Goal: Task Accomplishment & Management: Manage account settings

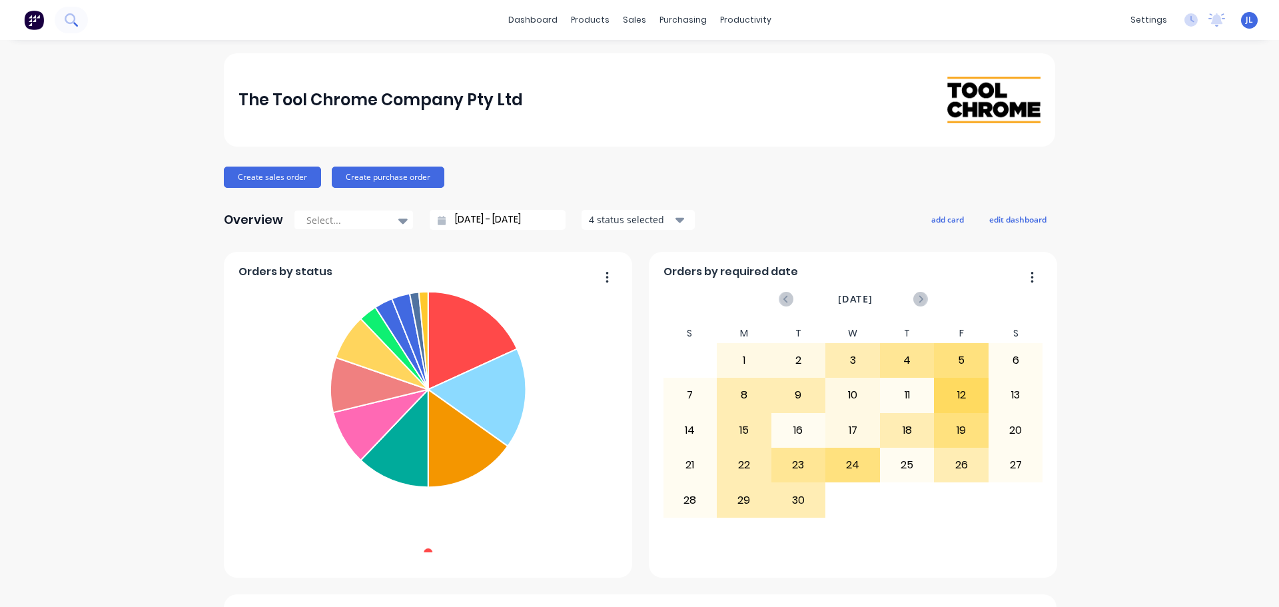
click at [78, 20] on button at bounding box center [71, 20] width 33 height 27
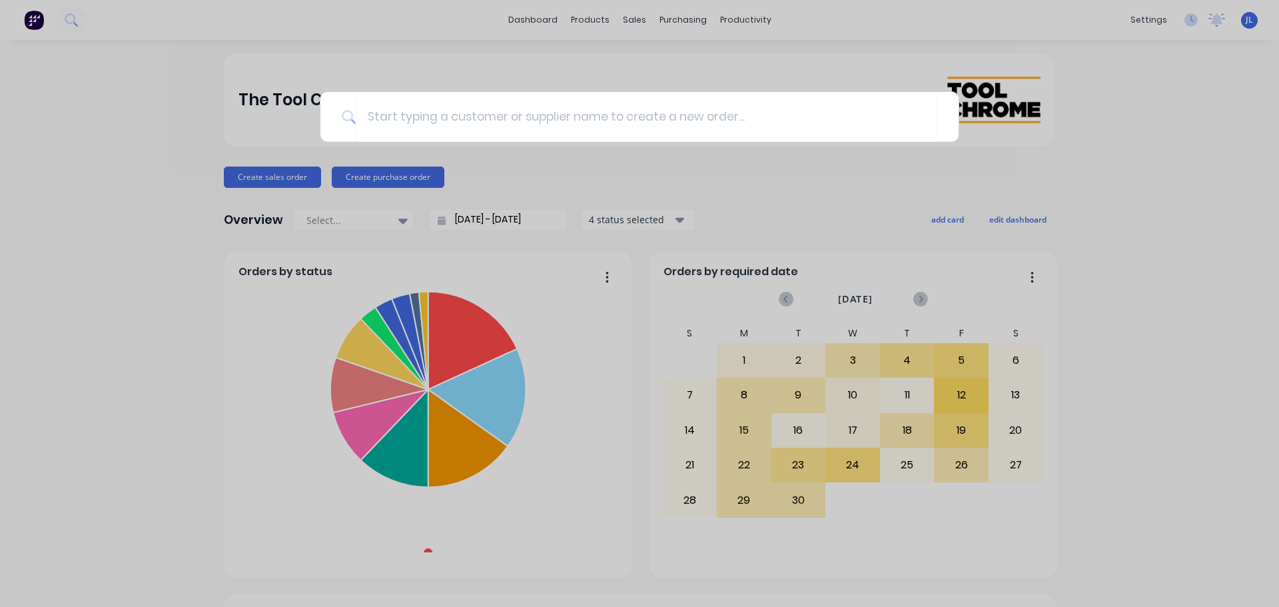
click at [635, 17] on div at bounding box center [639, 303] width 1279 height 607
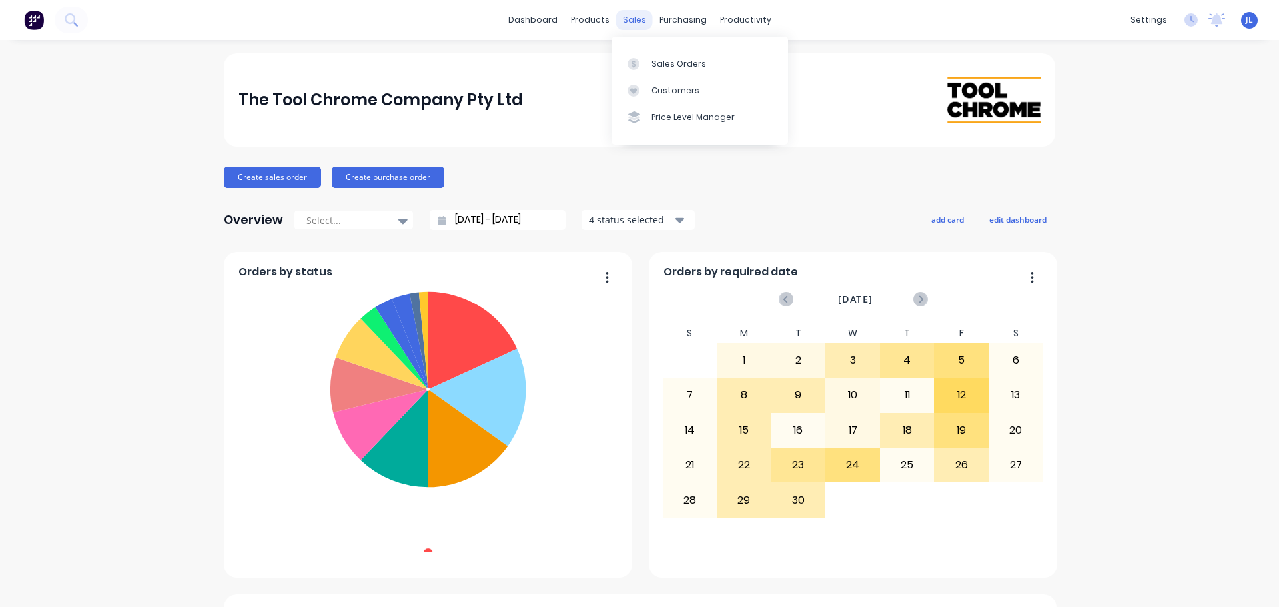
click at [634, 25] on div "sales" at bounding box center [634, 20] width 37 height 20
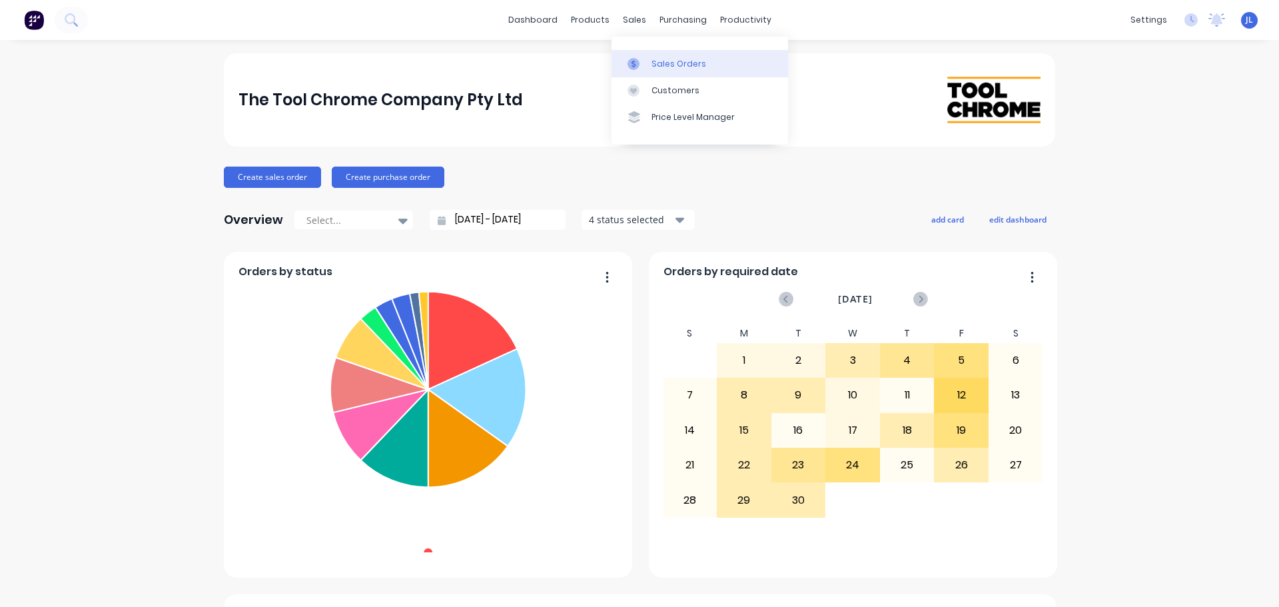
click at [668, 61] on div "Sales Orders" at bounding box center [678, 64] width 55 height 12
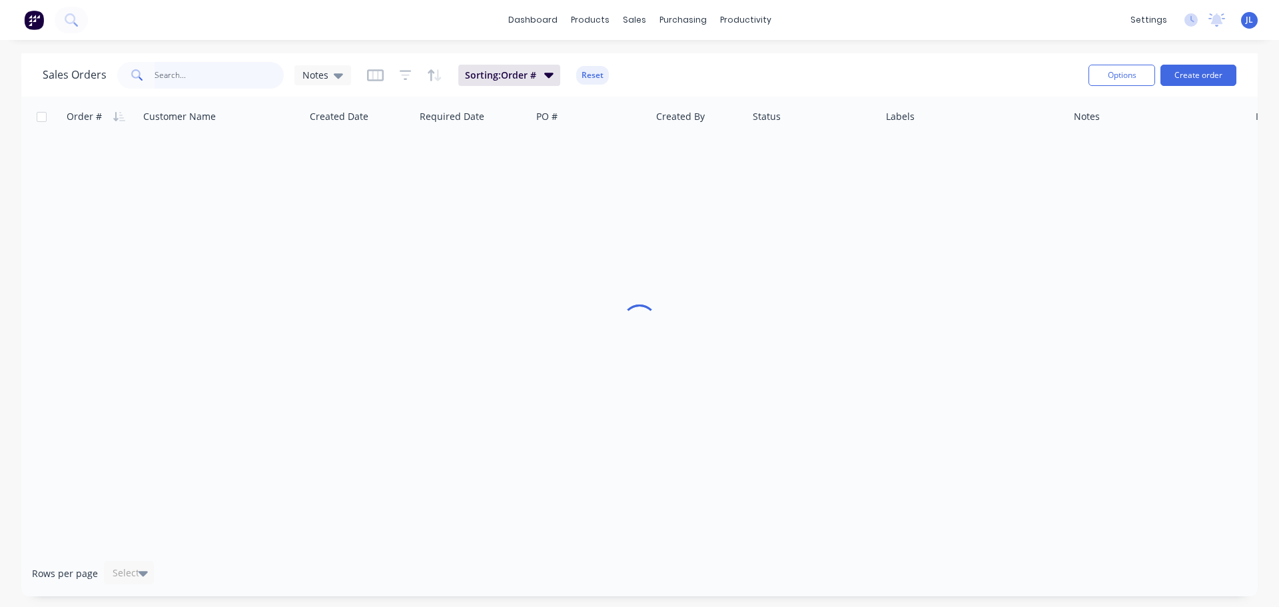
click at [222, 73] on input "text" at bounding box center [219, 75] width 130 height 27
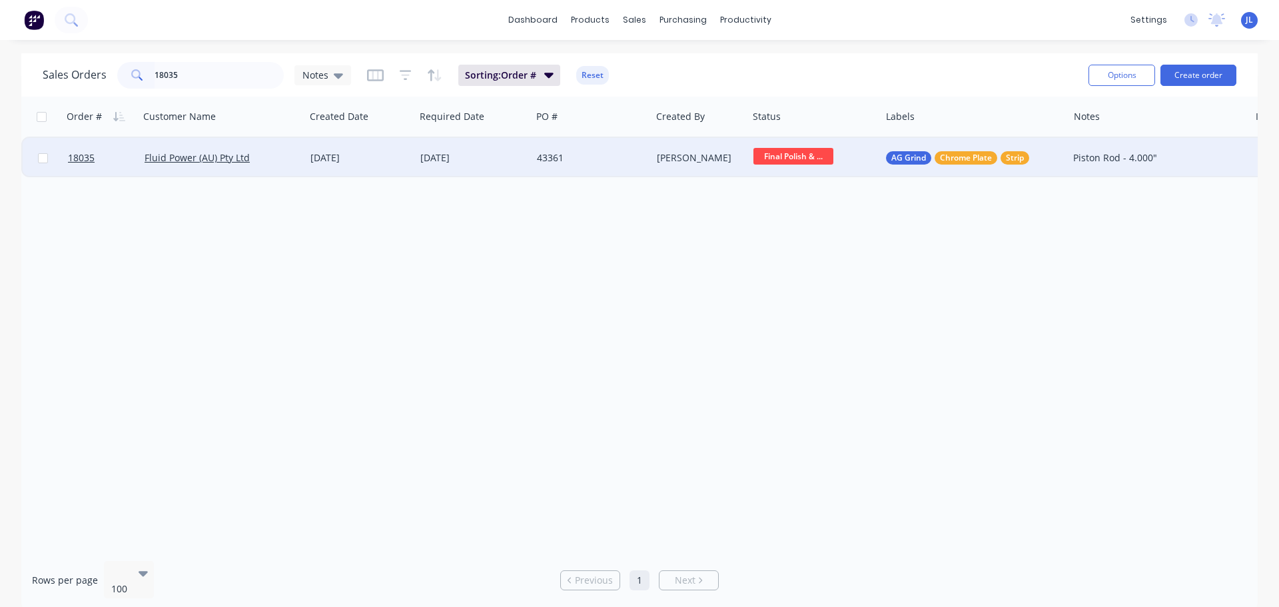
click at [804, 158] on span "Final Polish & ..." at bounding box center [793, 156] width 80 height 17
click at [808, 321] on span "Ready For Invoice" at bounding box center [797, 319] width 78 height 13
click at [233, 83] on input "18035" at bounding box center [219, 75] width 130 height 27
click at [786, 159] on span "Final Polish & ..." at bounding box center [793, 156] width 80 height 17
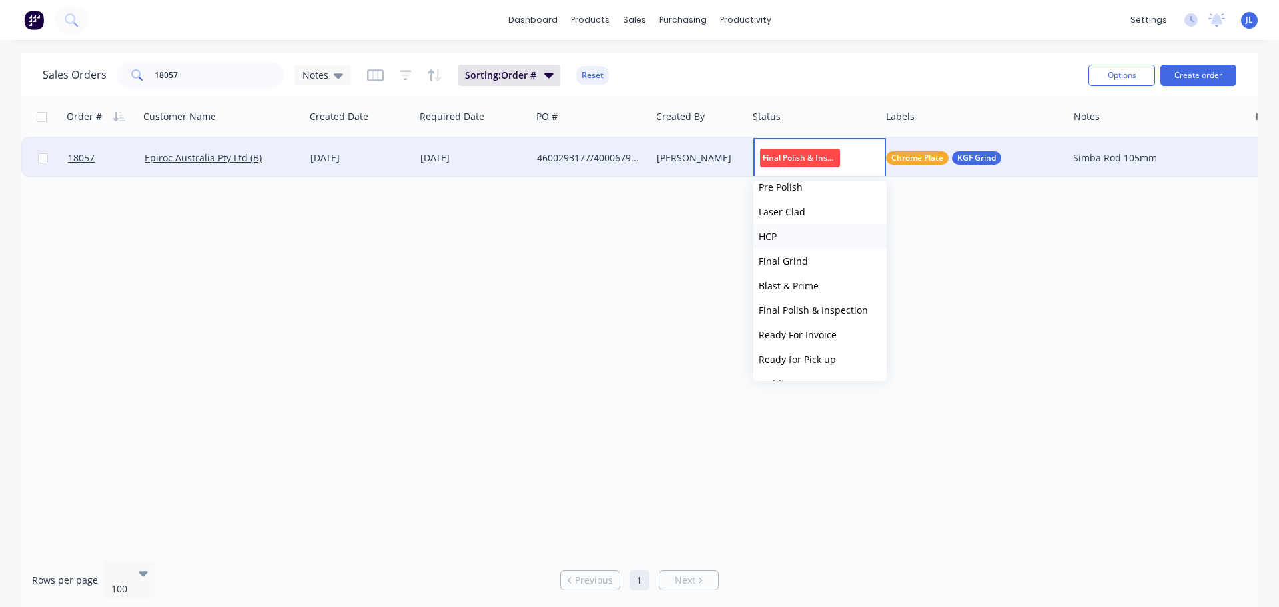
scroll to position [254, 0]
click at [829, 266] on span "Ready For Invoice" at bounding box center [797, 264] width 78 height 13
click at [199, 71] on input "18057" at bounding box center [219, 75] width 130 height 27
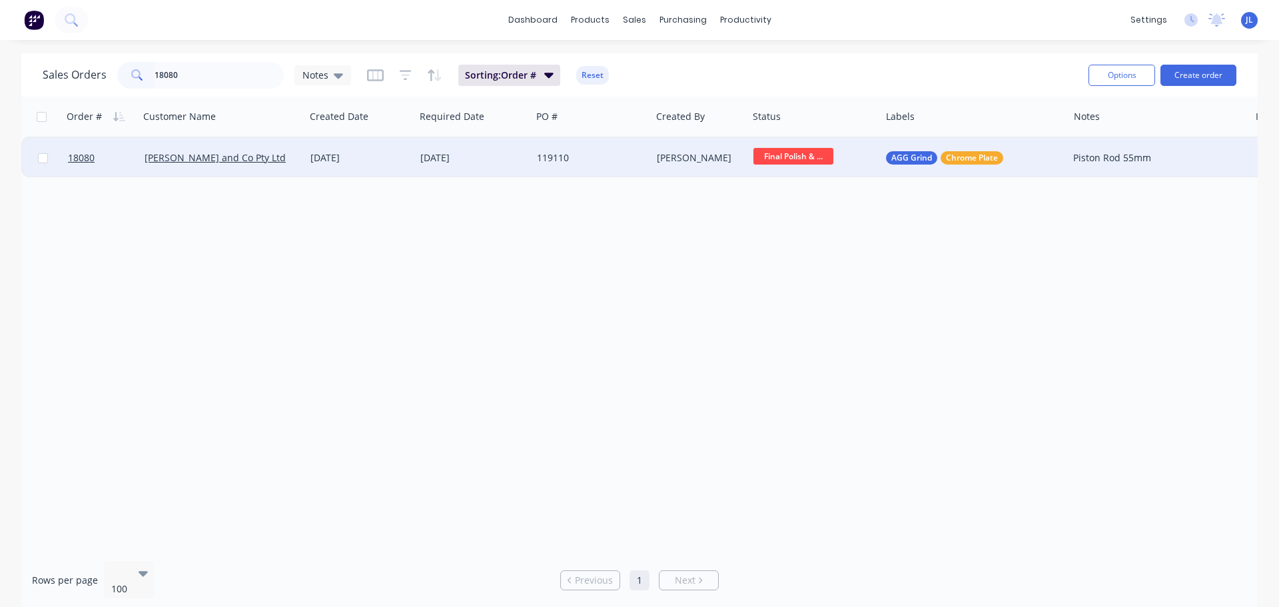
click at [784, 160] on span "Final Polish & ..." at bounding box center [793, 156] width 80 height 17
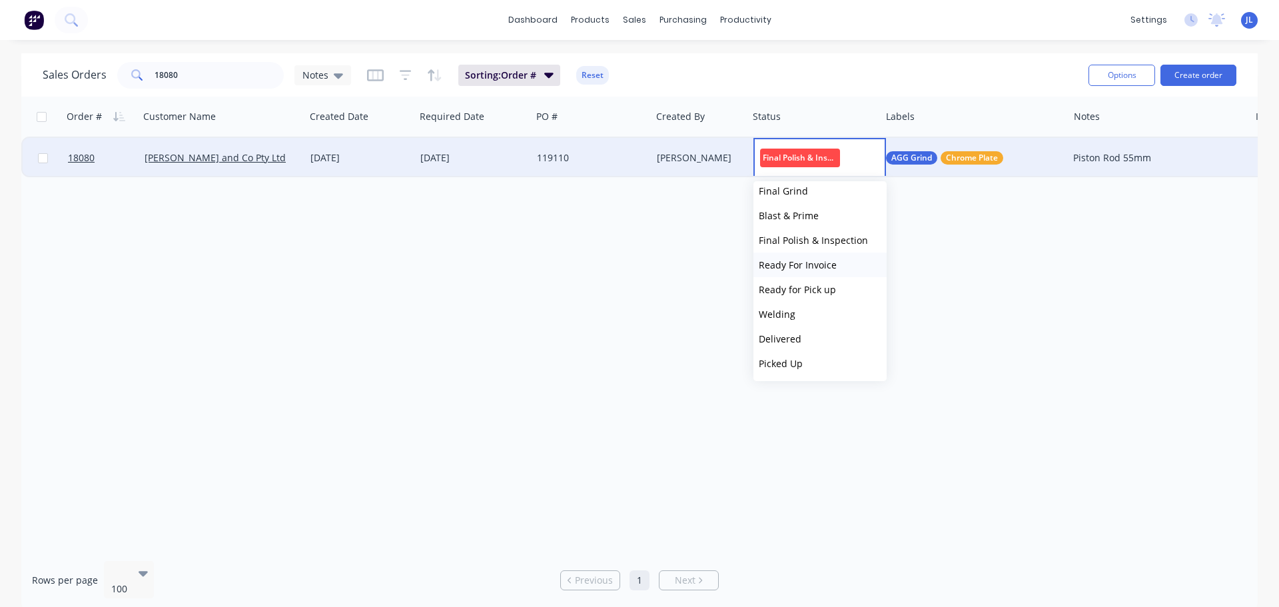
click at [822, 266] on span "Ready For Invoice" at bounding box center [797, 264] width 78 height 13
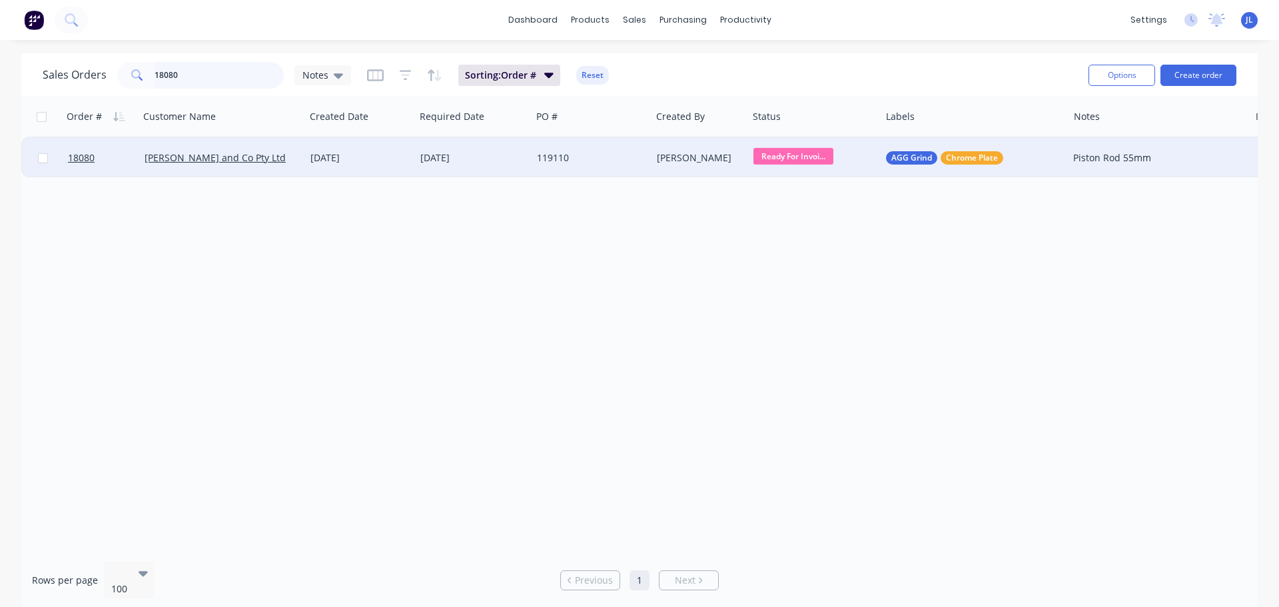
click at [174, 79] on input "18080" at bounding box center [219, 75] width 130 height 27
click at [788, 166] on div "Final Polish & ..." at bounding box center [811, 158] width 116 height 20
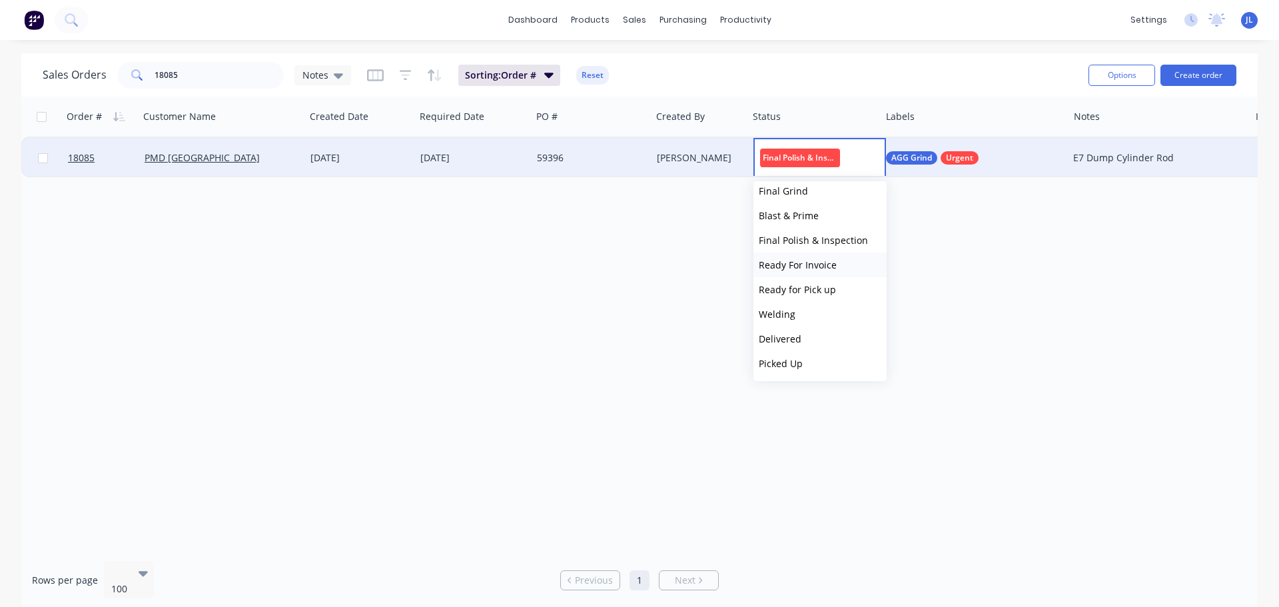
click at [823, 266] on span "Ready For Invoice" at bounding box center [797, 264] width 78 height 13
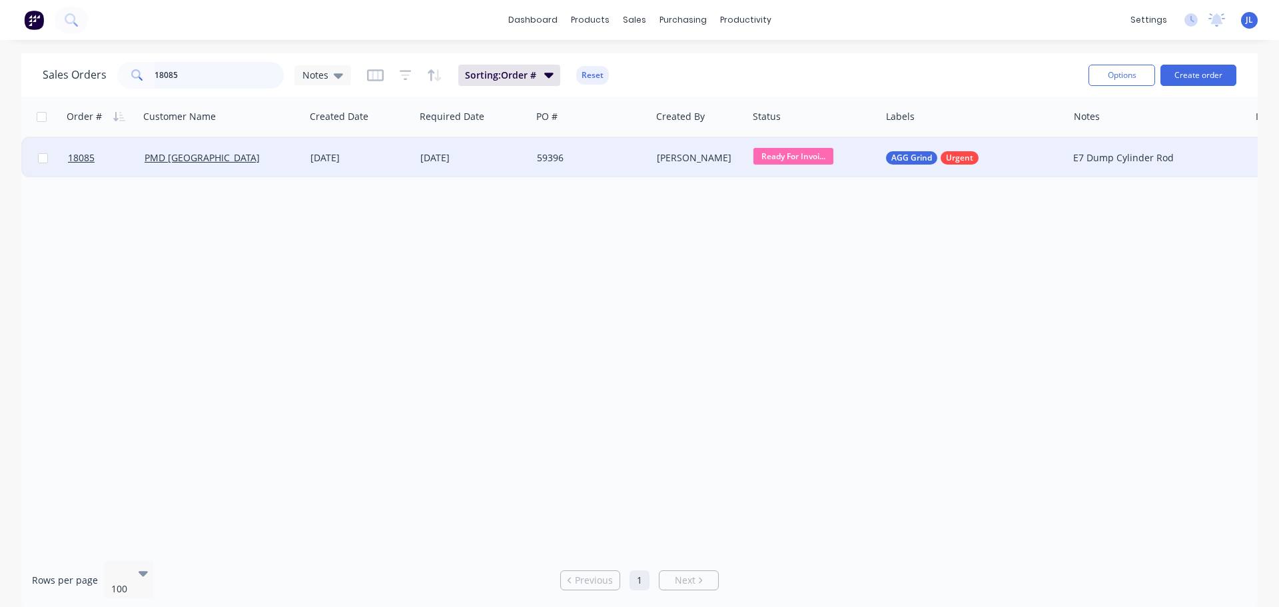
click at [215, 69] on input "18085" at bounding box center [219, 75] width 130 height 27
click at [780, 162] on span "Final Polish & ..." at bounding box center [793, 156] width 80 height 17
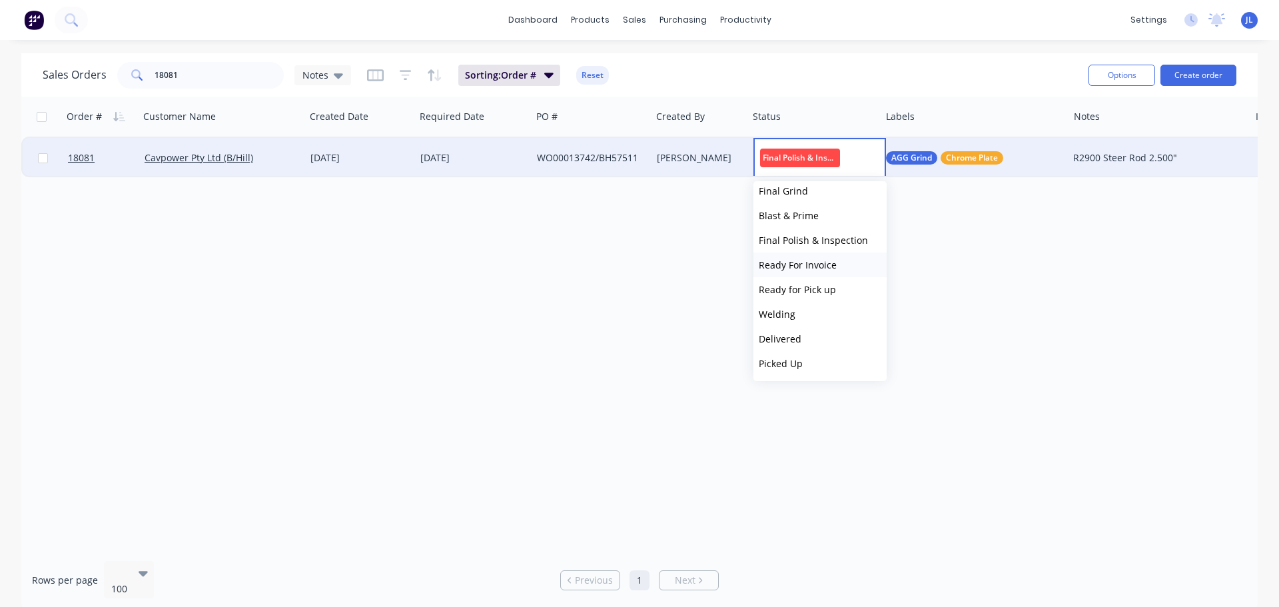
click at [815, 270] on span "Ready For Invoice" at bounding box center [797, 264] width 78 height 13
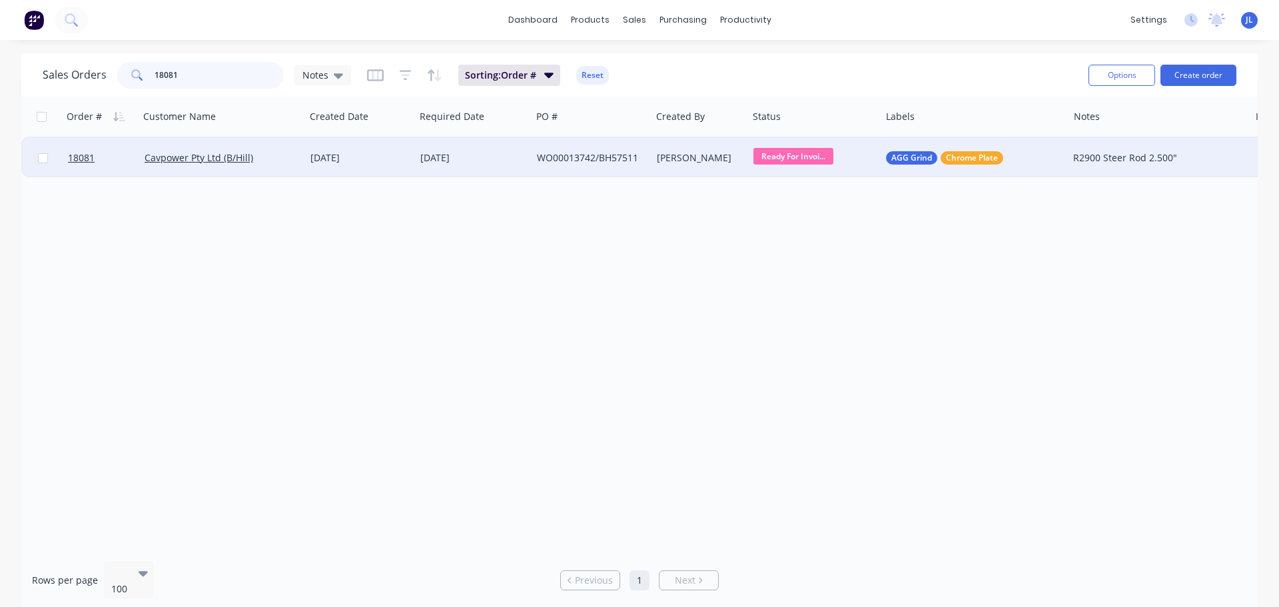
click at [205, 71] on input "18081" at bounding box center [219, 75] width 130 height 27
click at [804, 160] on span "Final Polish & ..." at bounding box center [793, 156] width 80 height 17
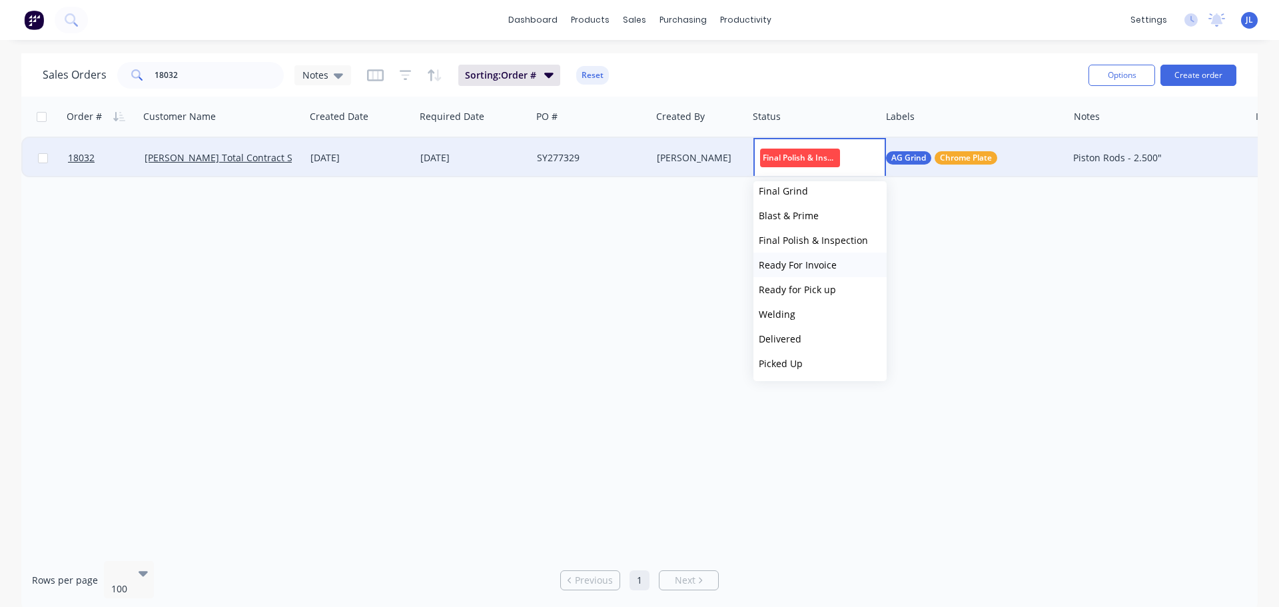
click at [830, 270] on span "Ready For Invoice" at bounding box center [797, 264] width 78 height 13
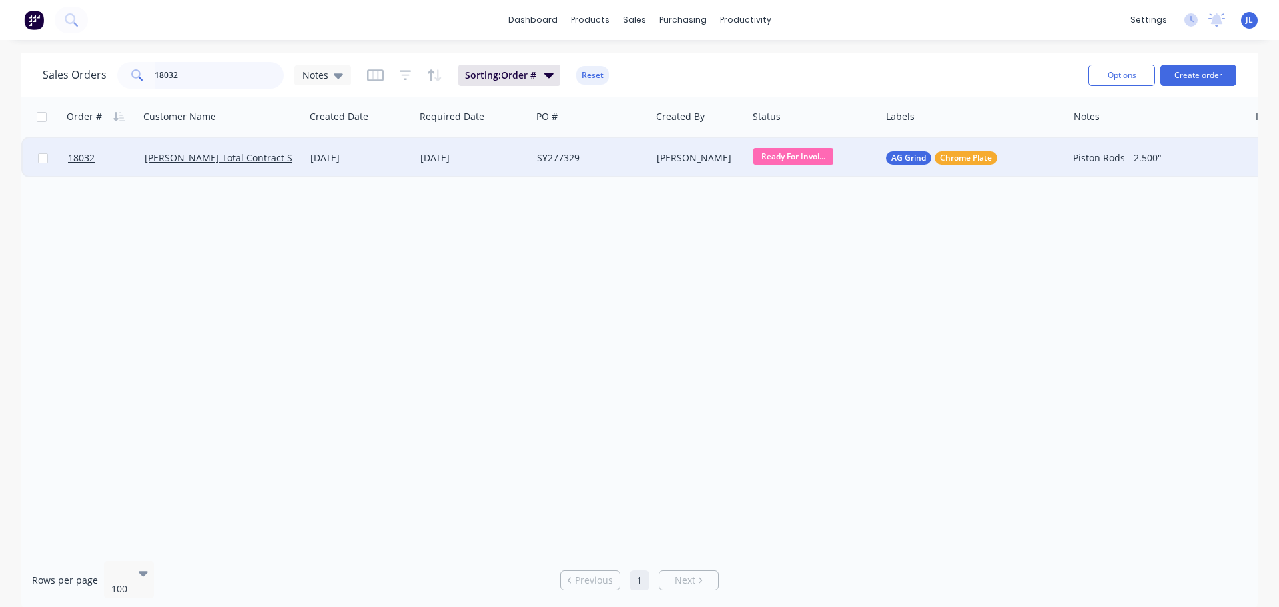
click at [206, 77] on input "18032" at bounding box center [219, 75] width 130 height 27
type input "18064"
click at [826, 154] on span "Final Polish & ..." at bounding box center [793, 156] width 80 height 17
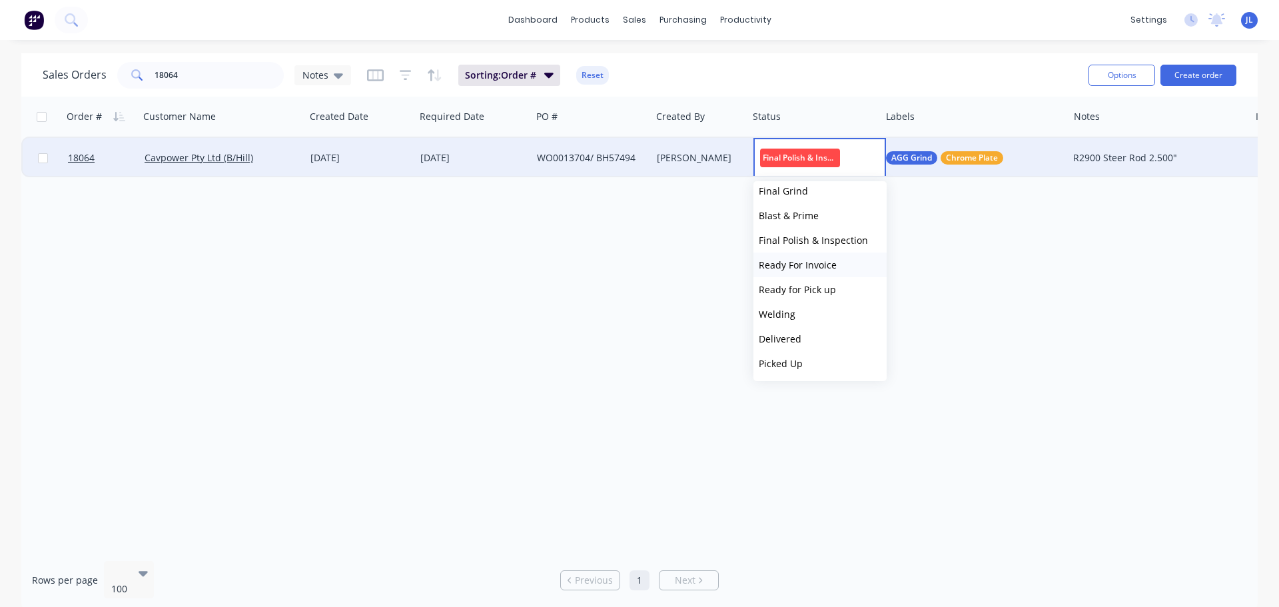
click at [834, 259] on span "Ready For Invoice" at bounding box center [797, 264] width 78 height 13
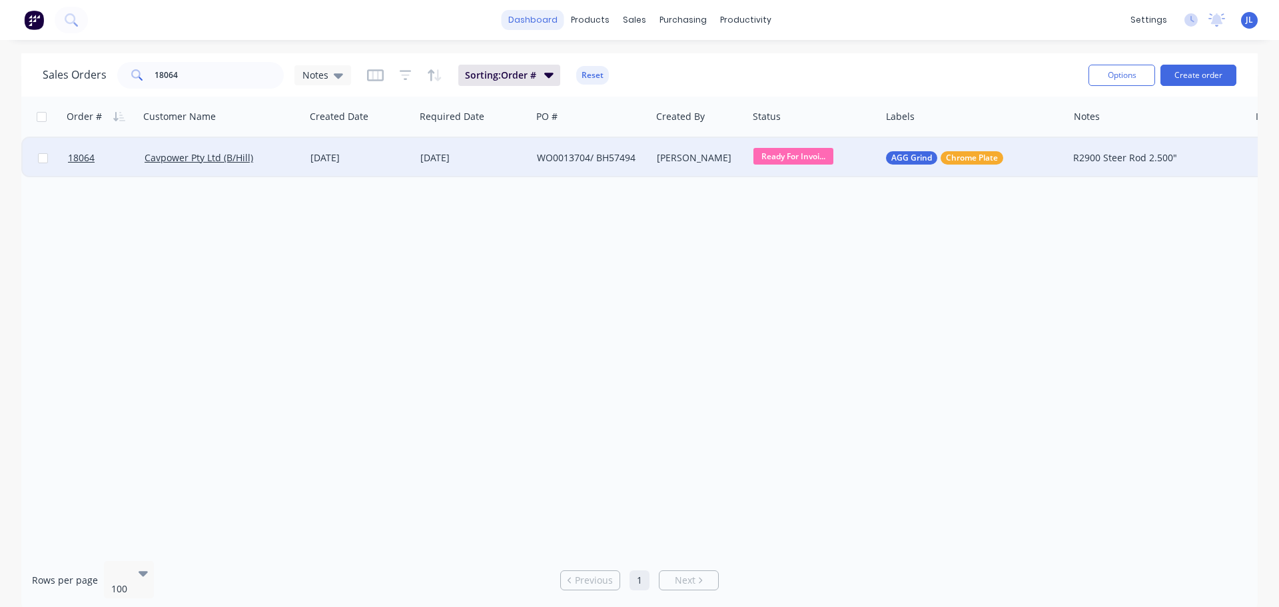
click at [549, 21] on link "dashboard" at bounding box center [532, 20] width 63 height 20
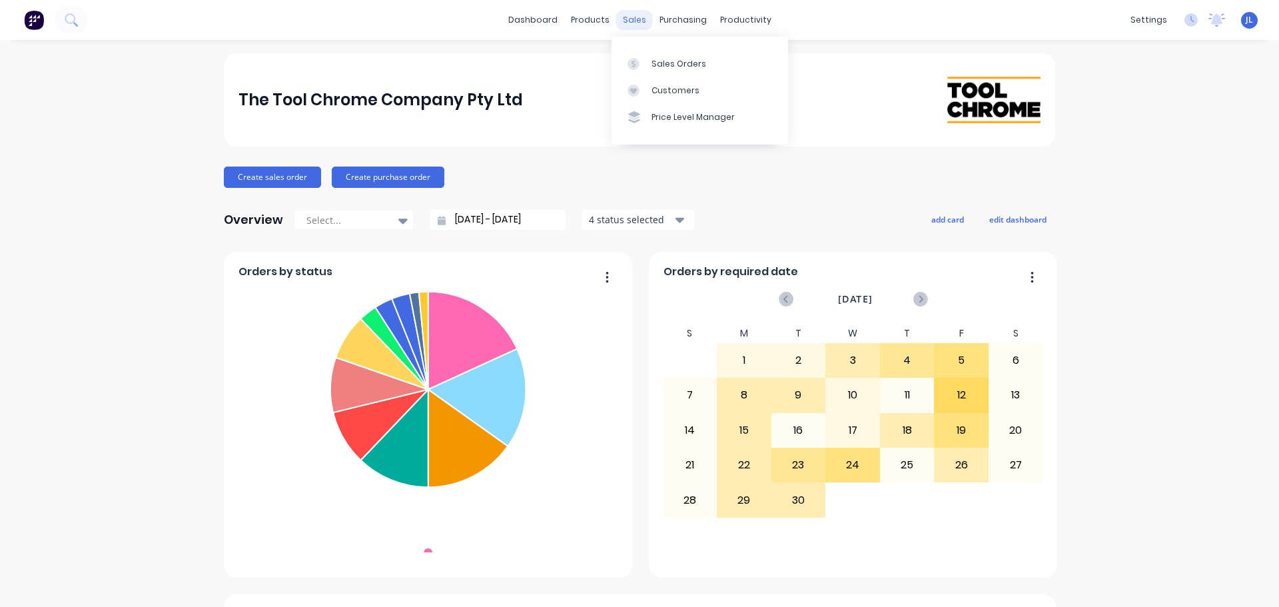
click at [622, 25] on div "sales" at bounding box center [634, 20] width 37 height 20
click at [637, 59] on icon at bounding box center [633, 64] width 12 height 12
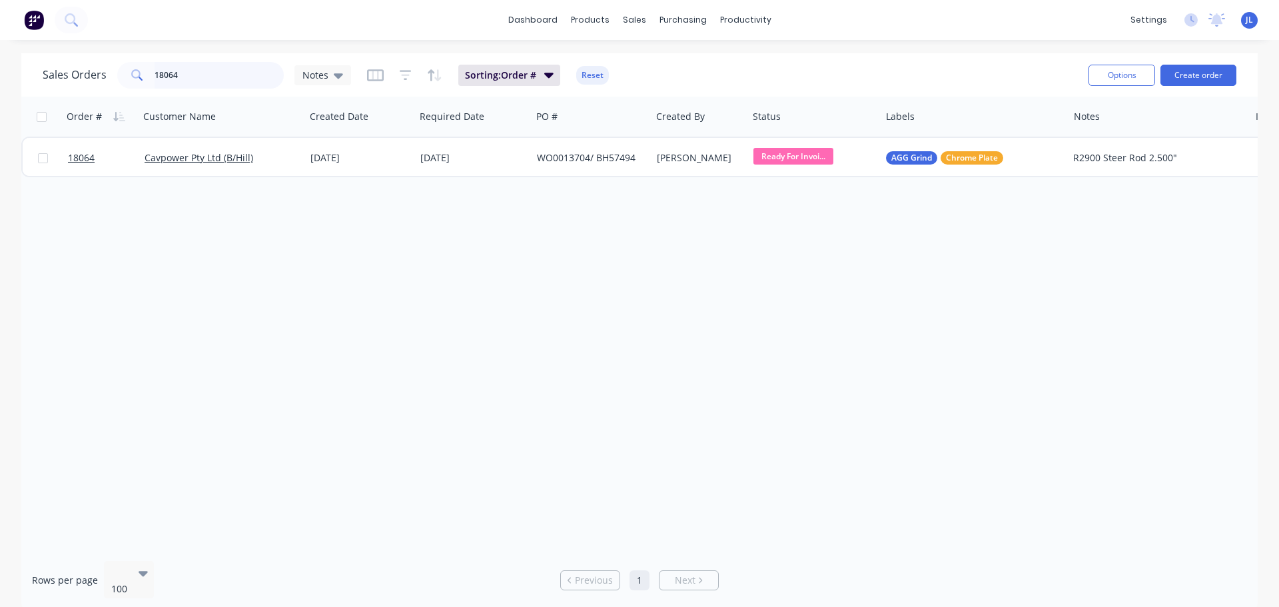
click at [211, 78] on input "18064" at bounding box center [219, 75] width 130 height 27
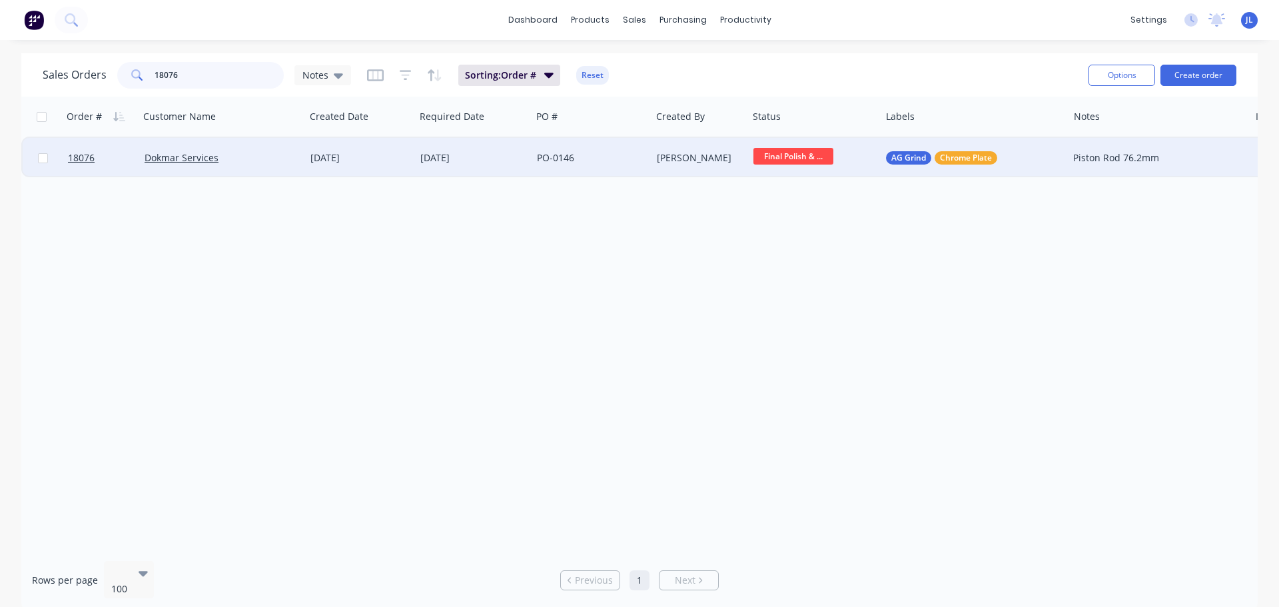
type input "18076"
click at [762, 154] on span "Final Polish & ..." at bounding box center [793, 156] width 80 height 17
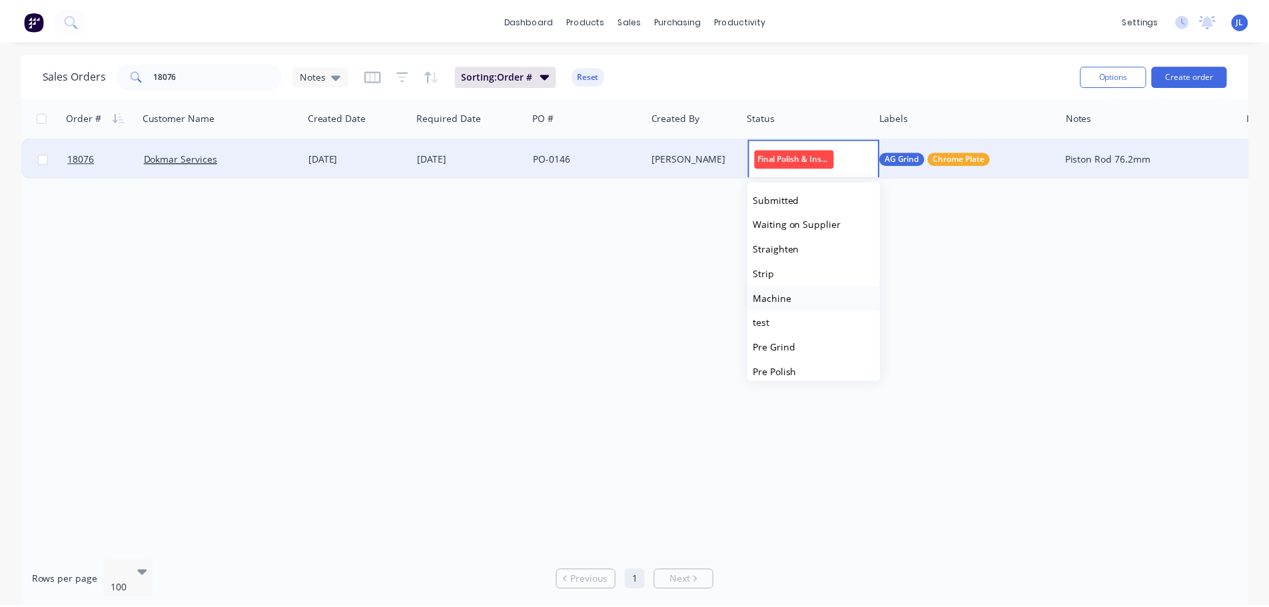
scroll to position [254, 0]
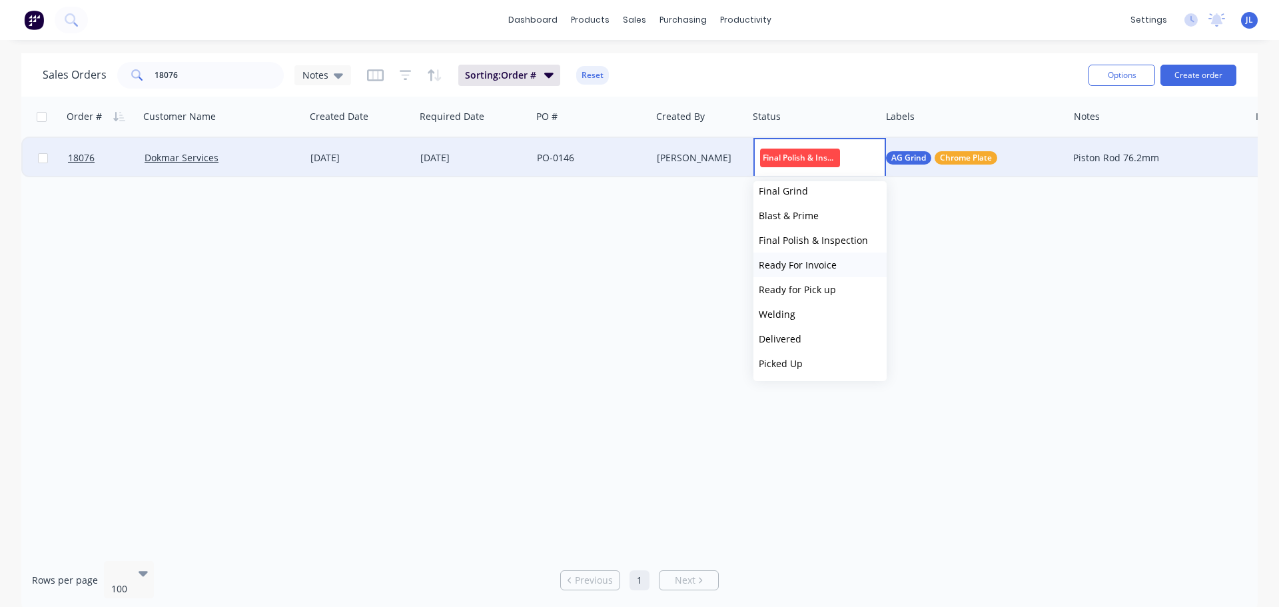
click at [812, 266] on span "Ready For Invoice" at bounding box center [797, 264] width 78 height 13
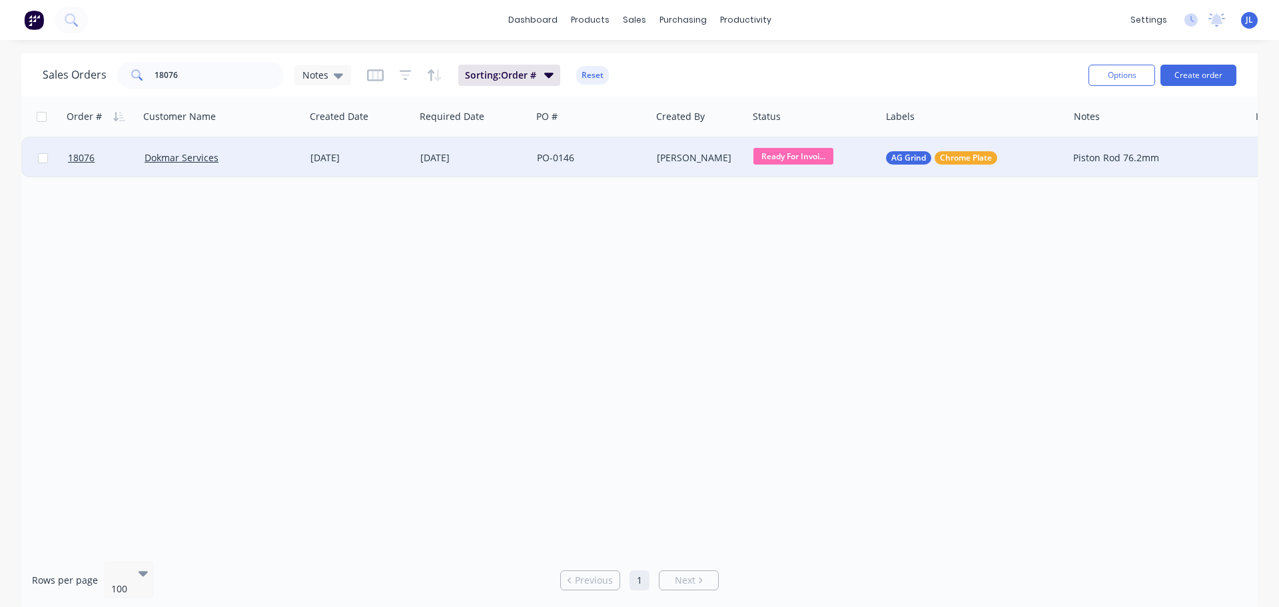
click at [545, 329] on div "Order # Customer Name Created Date Required Date PO # Created By Status Labels …" at bounding box center [639, 323] width 1236 height 453
click at [636, 157] on div "PO-0146" at bounding box center [588, 157] width 103 height 13
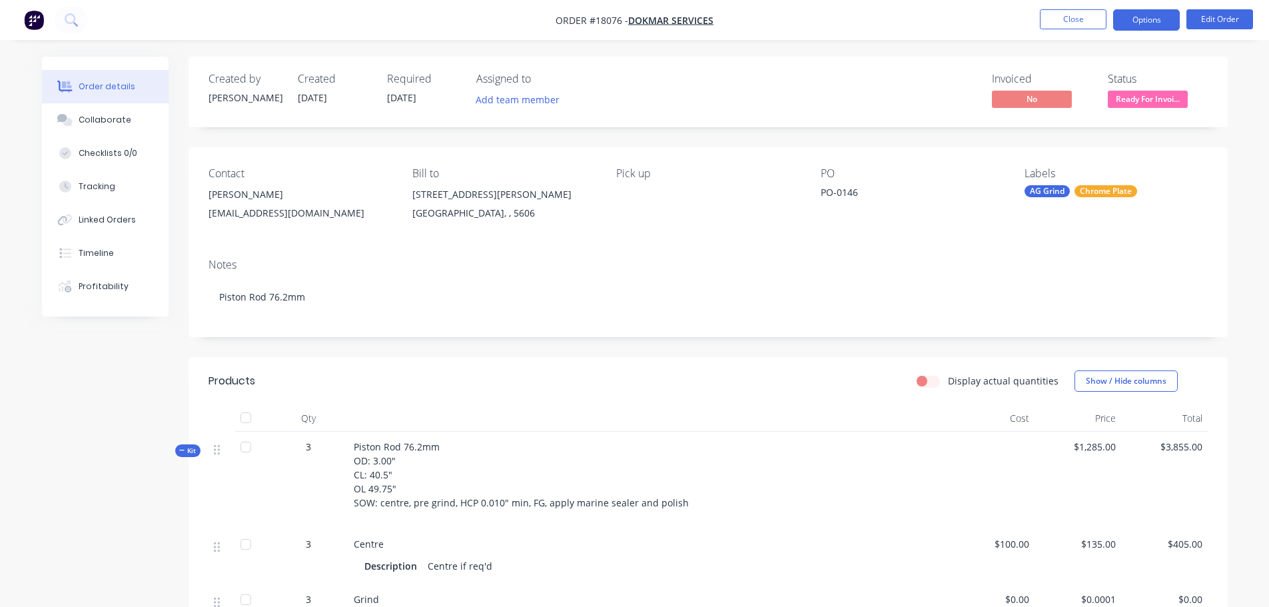
click at [1153, 21] on button "Options" at bounding box center [1146, 19] width 67 height 21
click at [702, 326] on div "Notes Piston Rod 76.2mm" at bounding box center [707, 292] width 1039 height 89
click at [1154, 25] on button "Options" at bounding box center [1146, 19] width 67 height 21
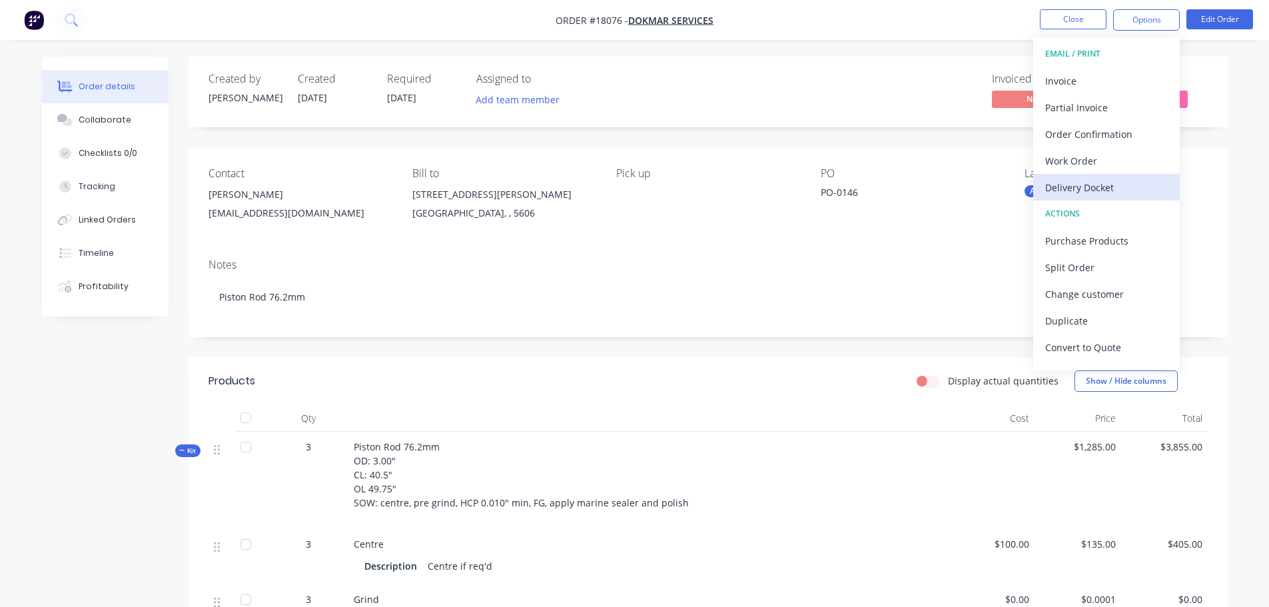
click at [1089, 190] on div "Delivery Docket" at bounding box center [1106, 187] width 123 height 19
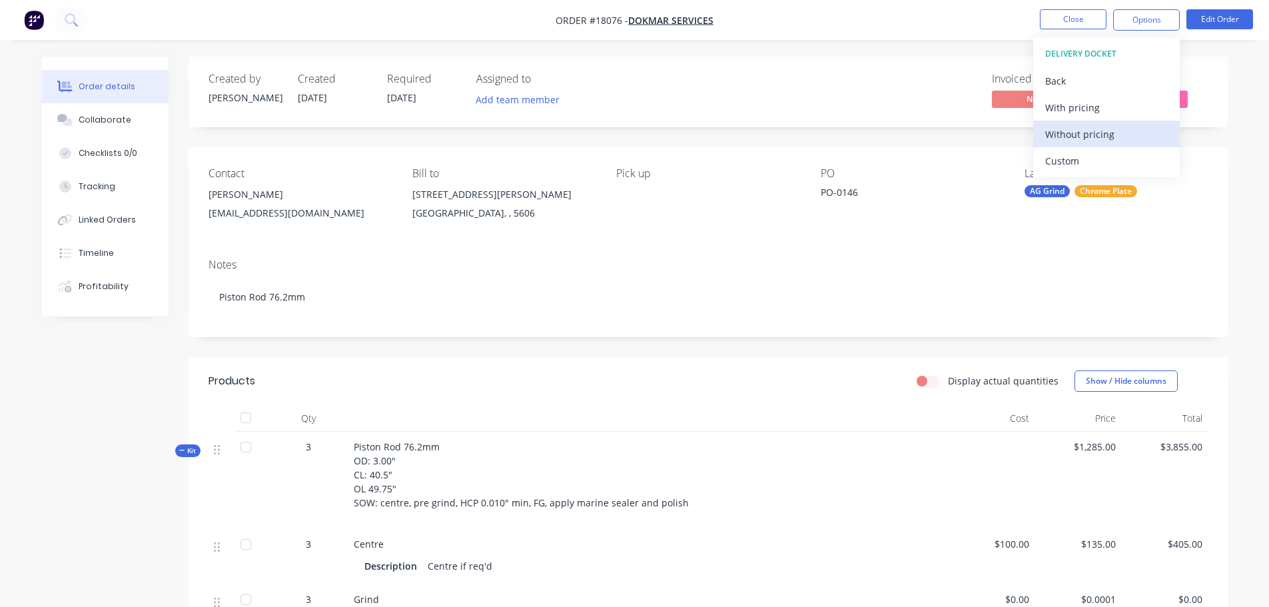
click at [1078, 135] on div "Without pricing" at bounding box center [1106, 134] width 123 height 19
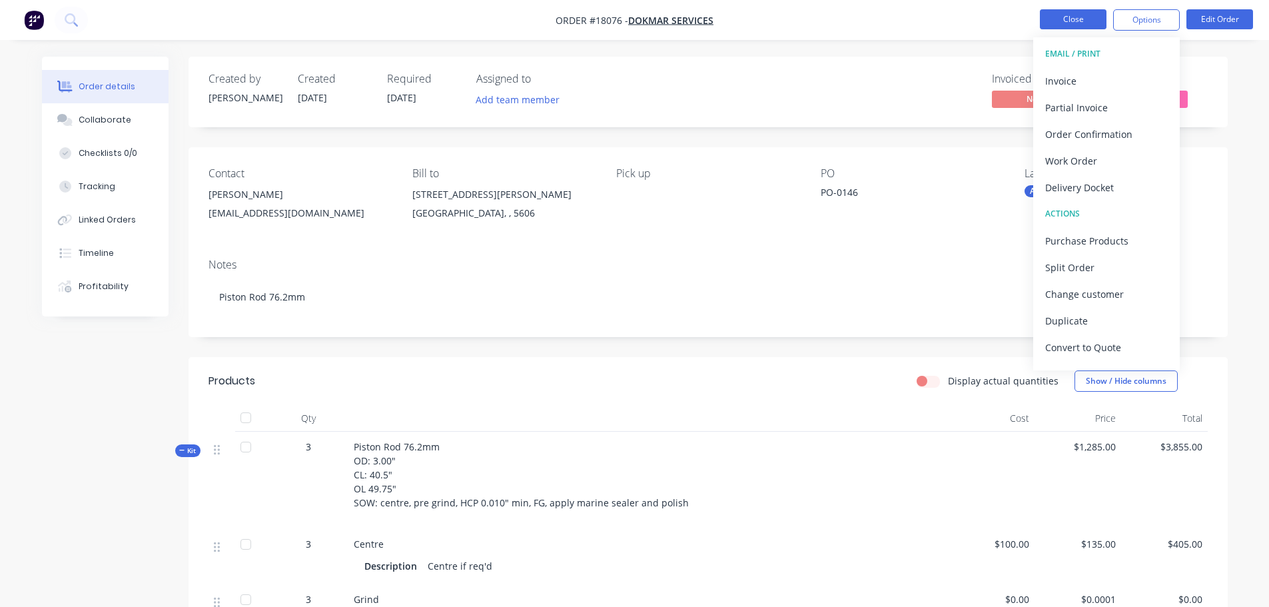
click at [1050, 11] on button "Close" at bounding box center [1072, 19] width 67 height 20
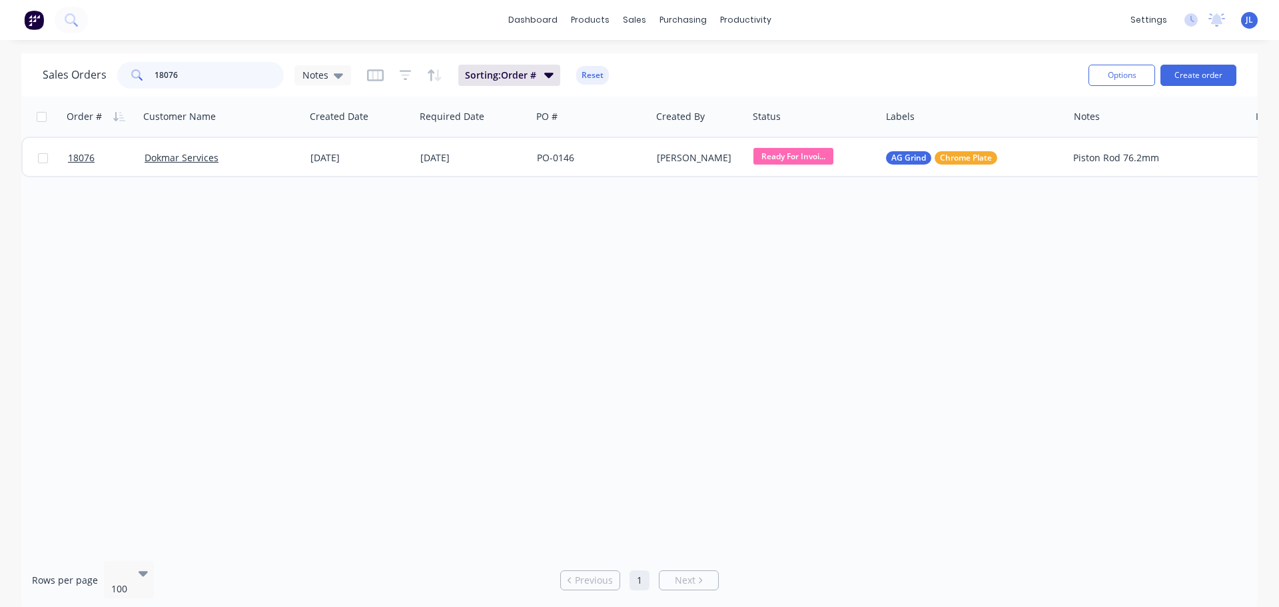
click at [211, 75] on input "18076" at bounding box center [219, 75] width 130 height 27
type input "18064"
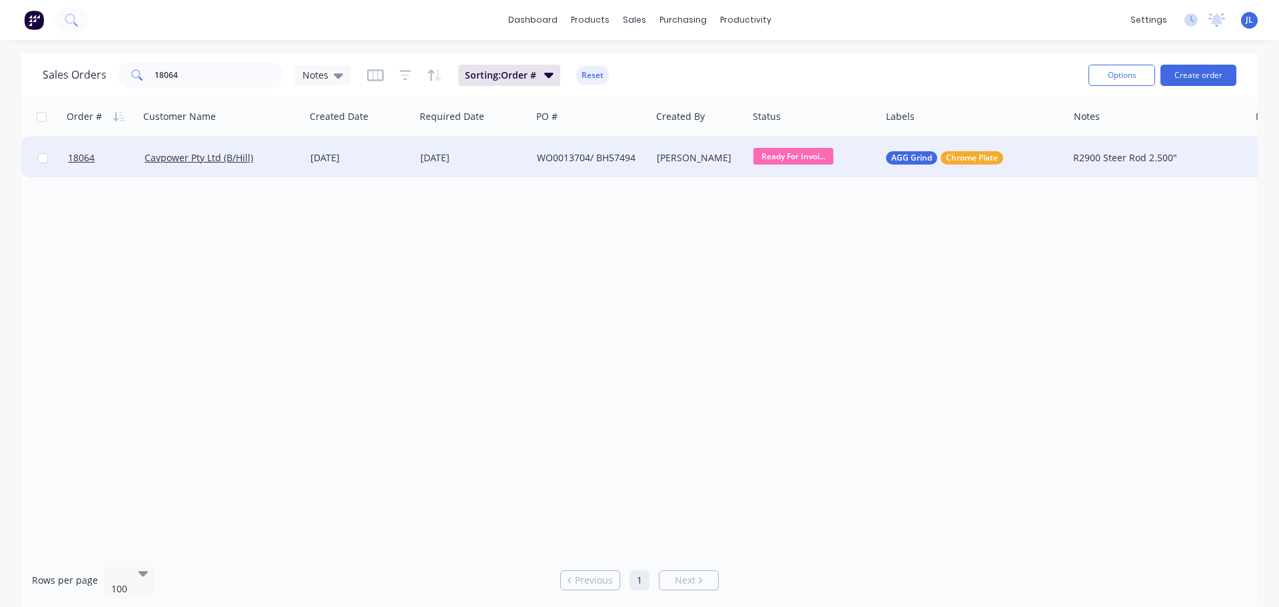
click at [693, 163] on div "[PERSON_NAME]" at bounding box center [698, 157] width 82 height 13
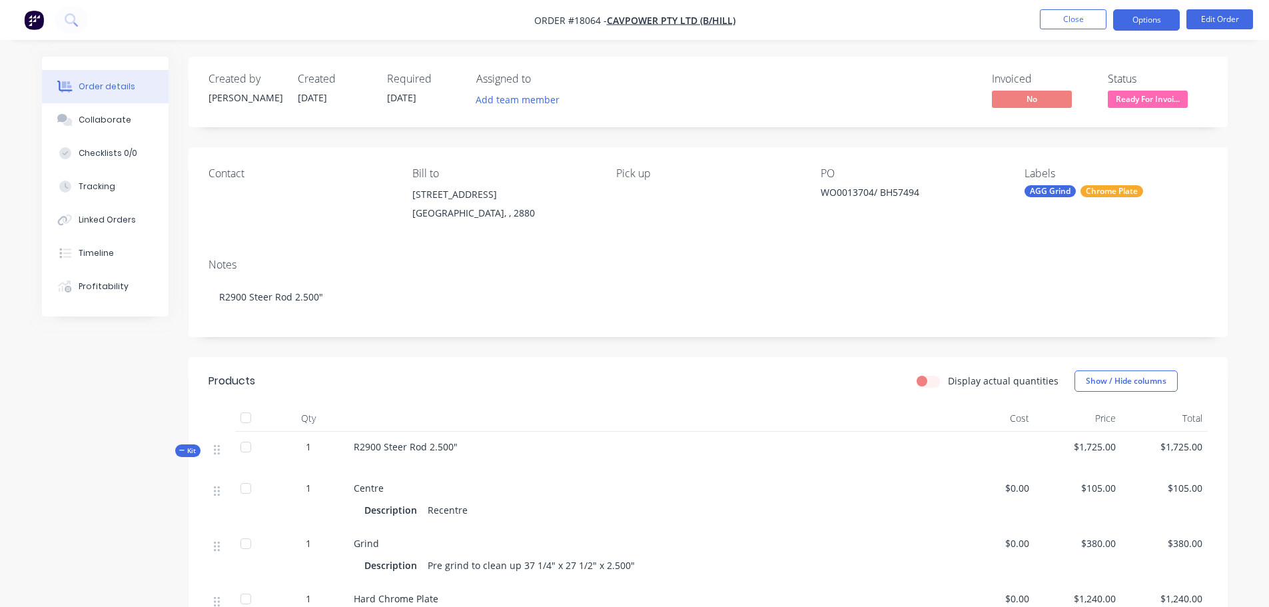
click at [1145, 21] on button "Options" at bounding box center [1146, 19] width 67 height 21
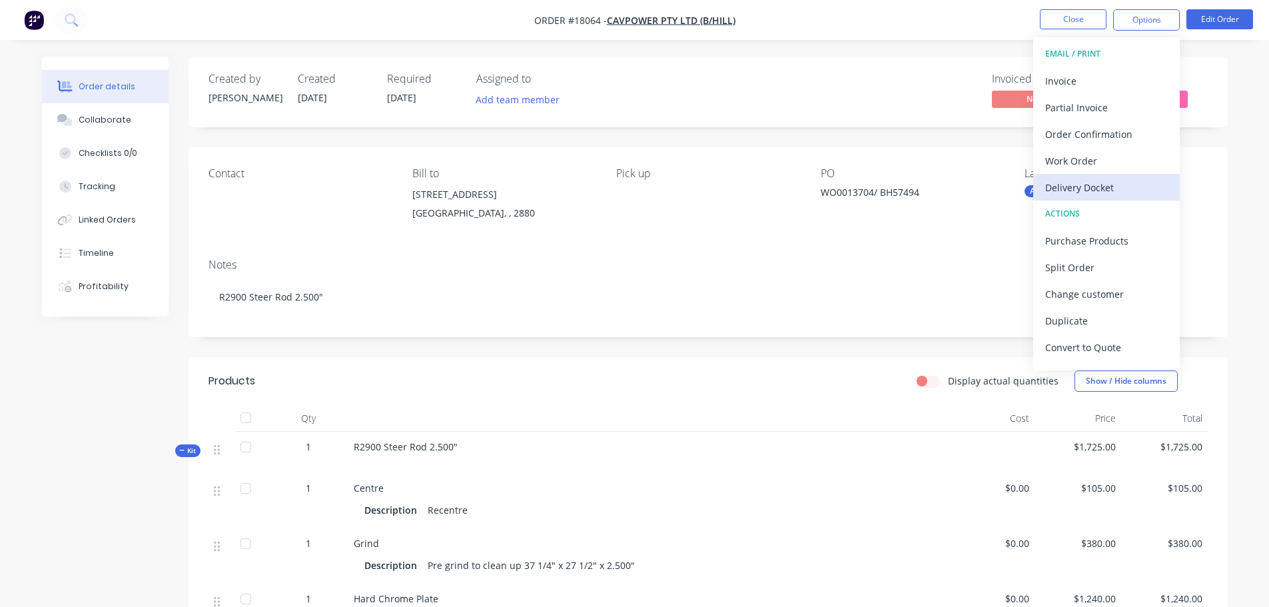
click at [1080, 187] on div "Delivery Docket" at bounding box center [1106, 187] width 123 height 19
click at [729, 406] on div at bounding box center [647, 418] width 599 height 27
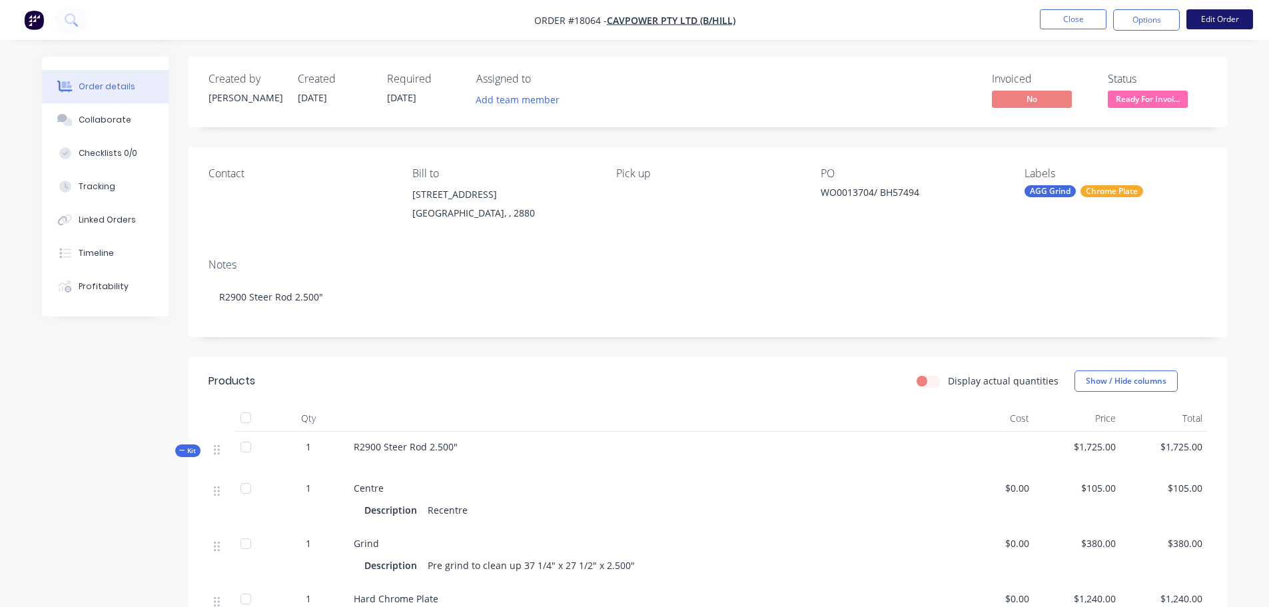
click at [1216, 21] on button "Edit Order" at bounding box center [1219, 19] width 67 height 20
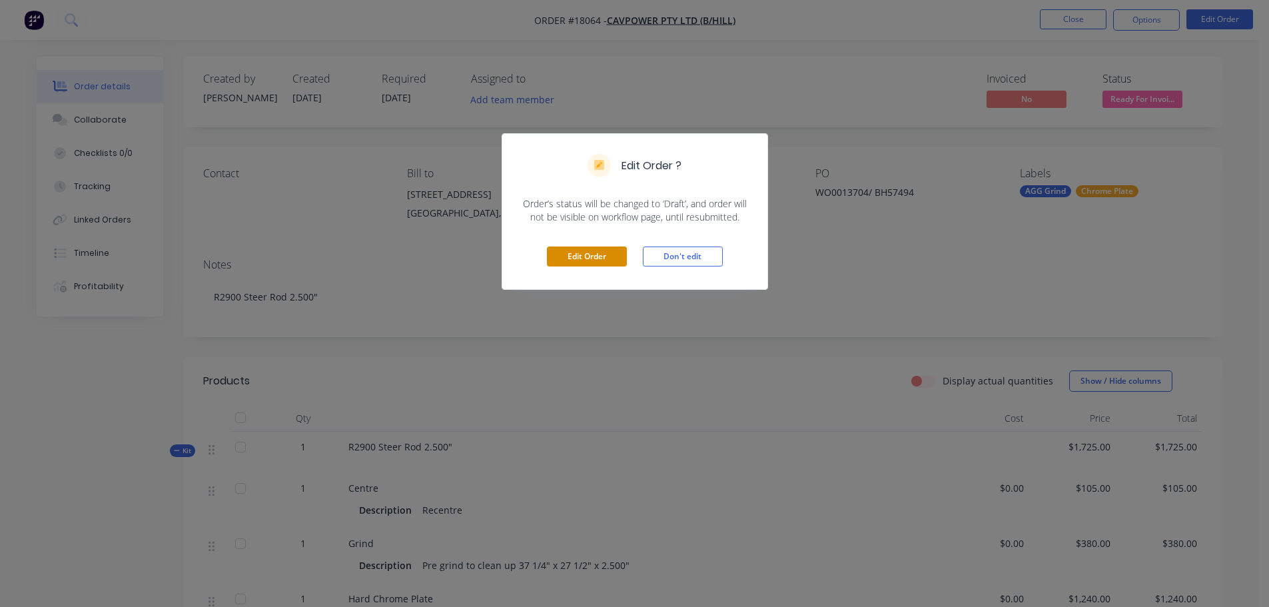
click at [587, 263] on button "Edit Order" at bounding box center [587, 256] width 80 height 20
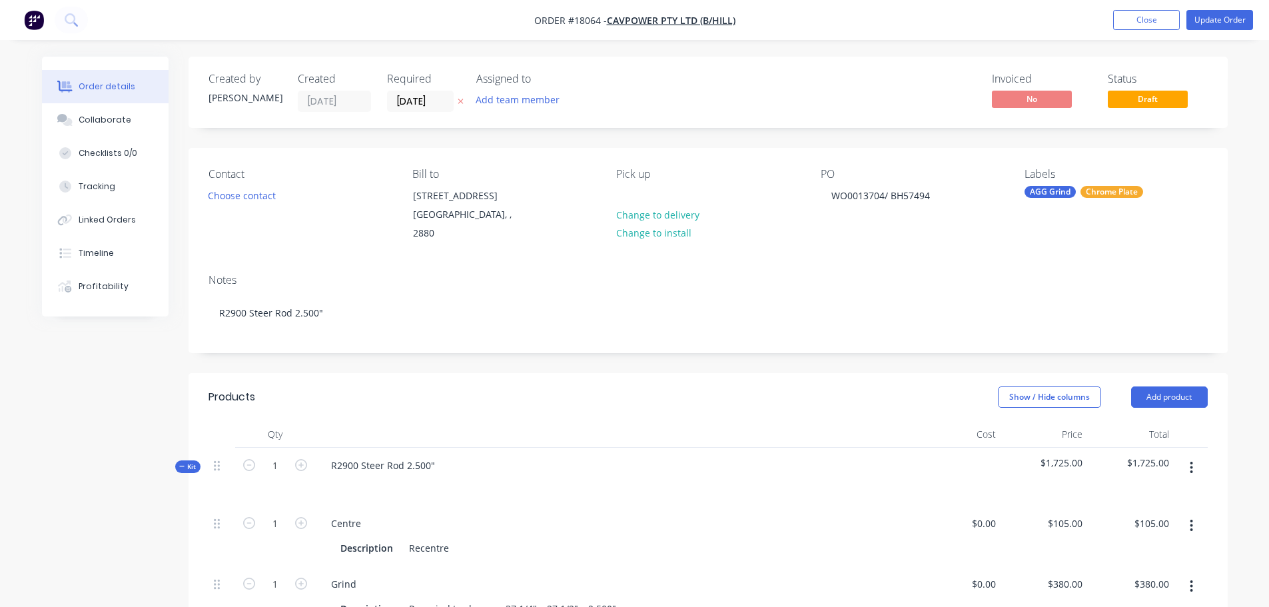
click at [439, 475] on div at bounding box center [614, 484] width 589 height 19
click at [438, 455] on div "R2900 Steer Rod 2.500"" at bounding box center [382, 464] width 125 height 19
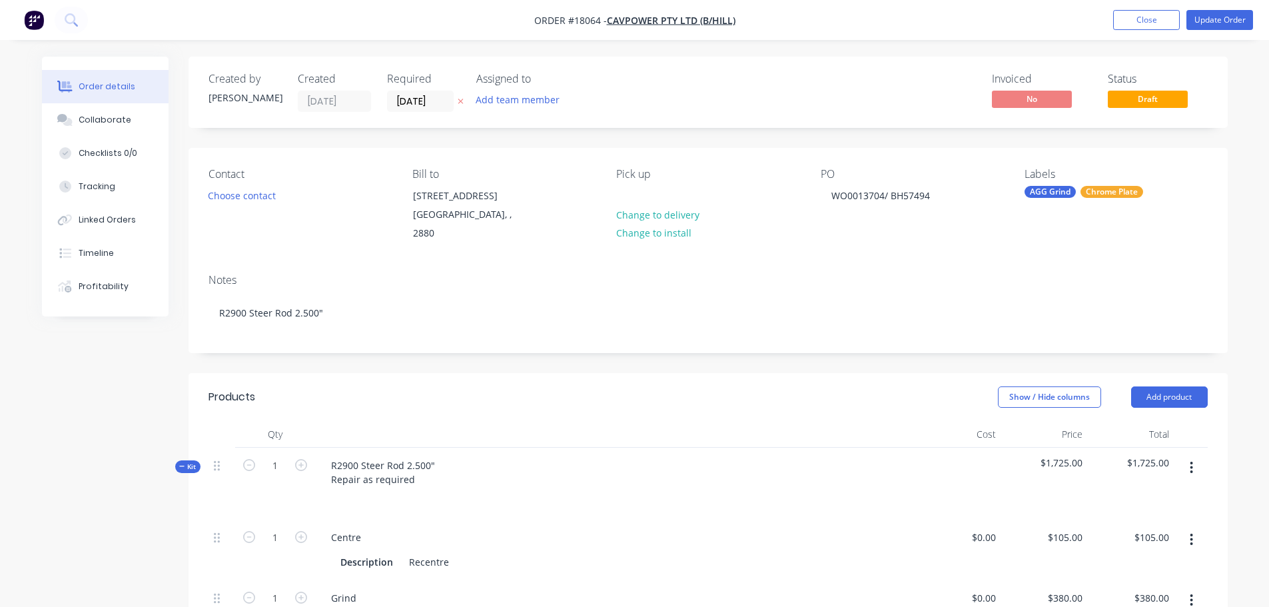
click at [797, 421] on div at bounding box center [614, 434] width 599 height 27
click at [1202, 20] on button "Update Order" at bounding box center [1219, 20] width 67 height 20
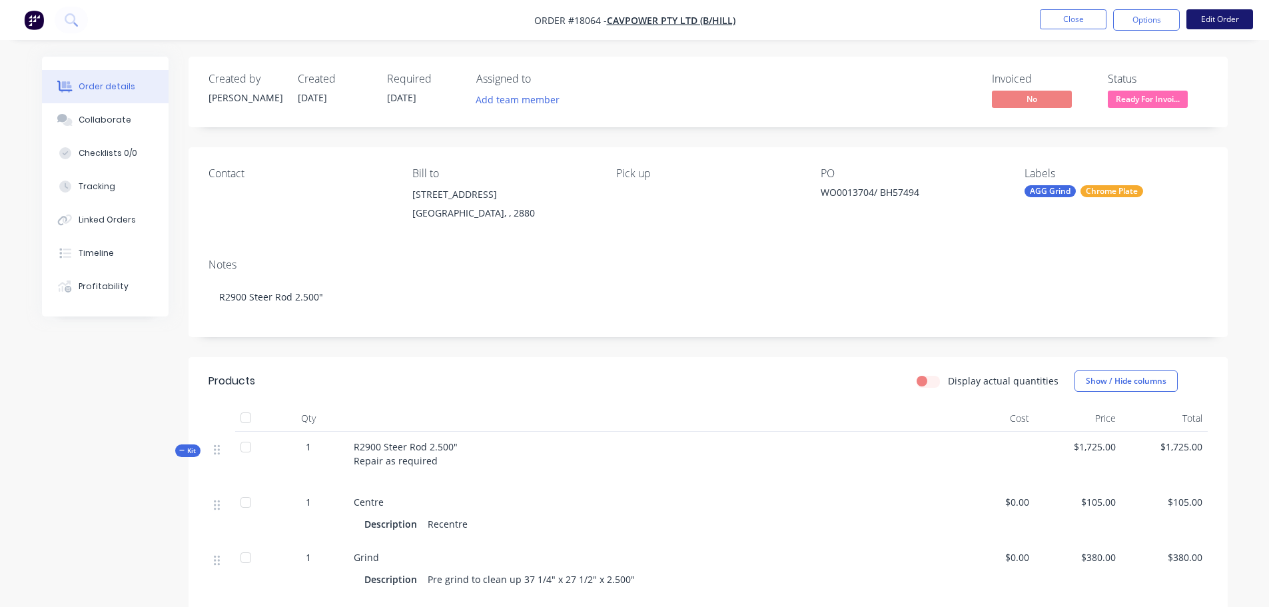
click at [1215, 22] on button "Edit Order" at bounding box center [1219, 19] width 67 height 20
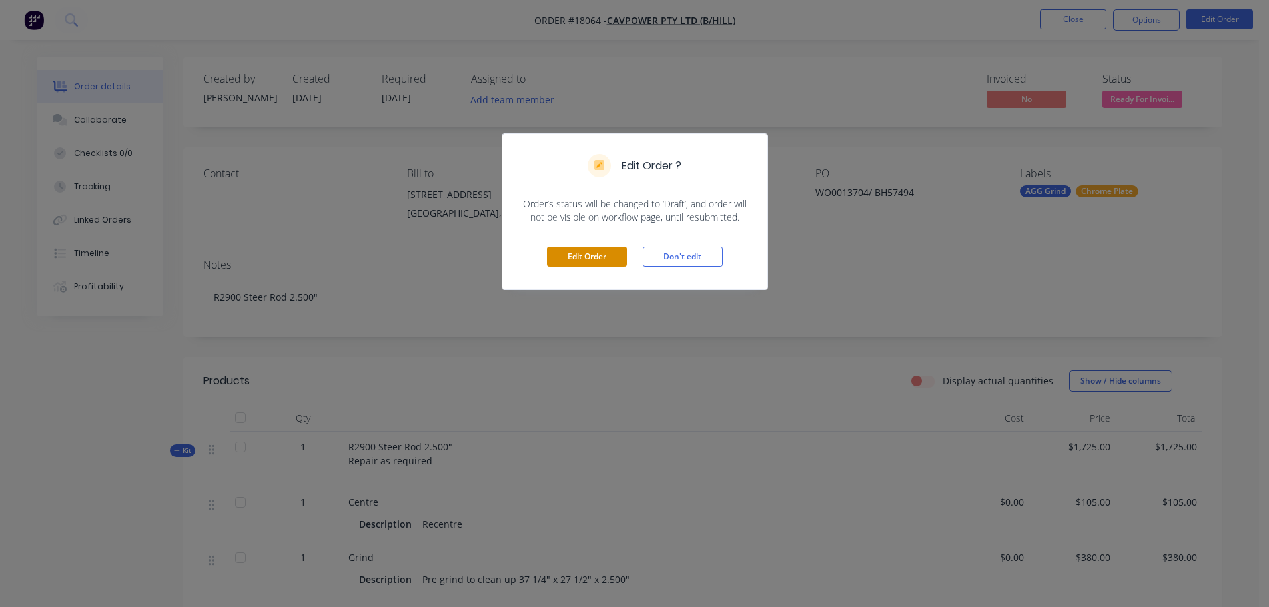
click at [570, 265] on button "Edit Order" at bounding box center [587, 256] width 80 height 20
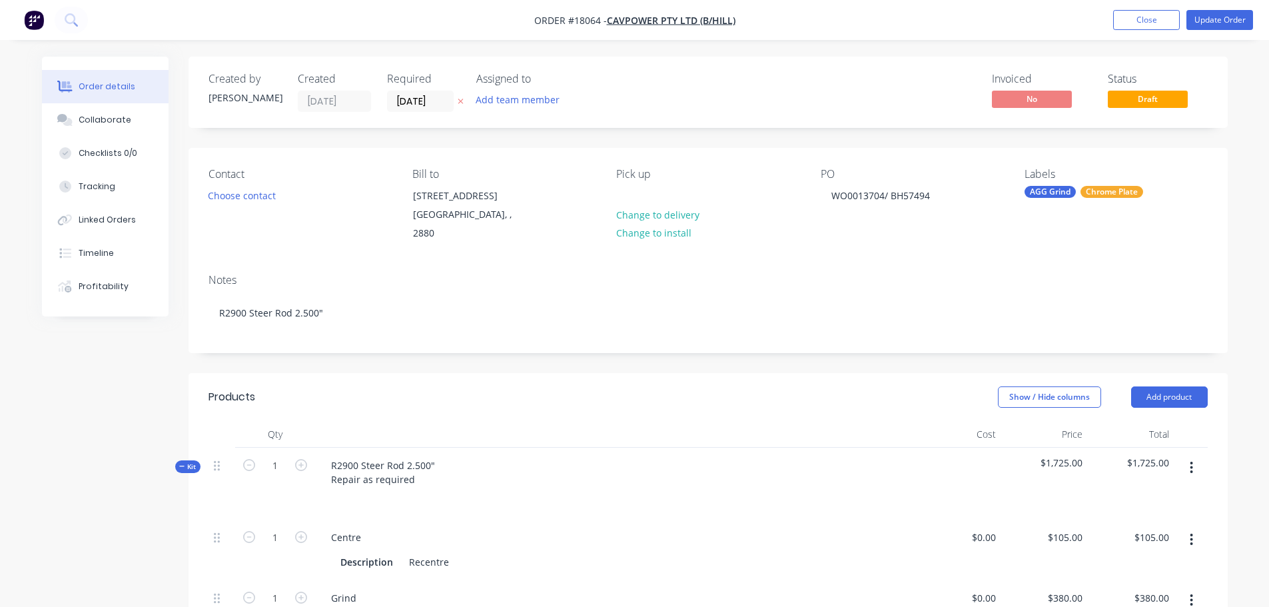
click at [1153, 7] on nav "Order #18064 - Cavpower Pty Ltd (B/Hill) Add product Close Update Order" at bounding box center [634, 20] width 1269 height 40
click at [1141, 25] on button "Close" at bounding box center [1146, 20] width 67 height 20
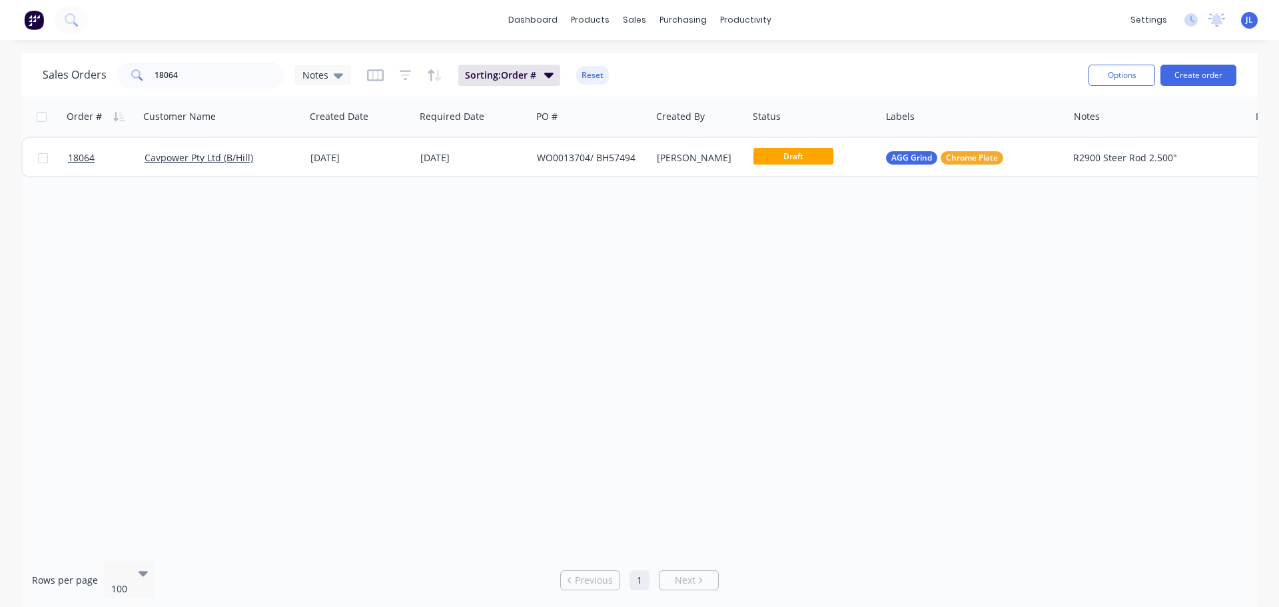
click at [983, 4] on div "dashboard products sales purchasing productivity dashboard products Product Cat…" at bounding box center [639, 20] width 1279 height 40
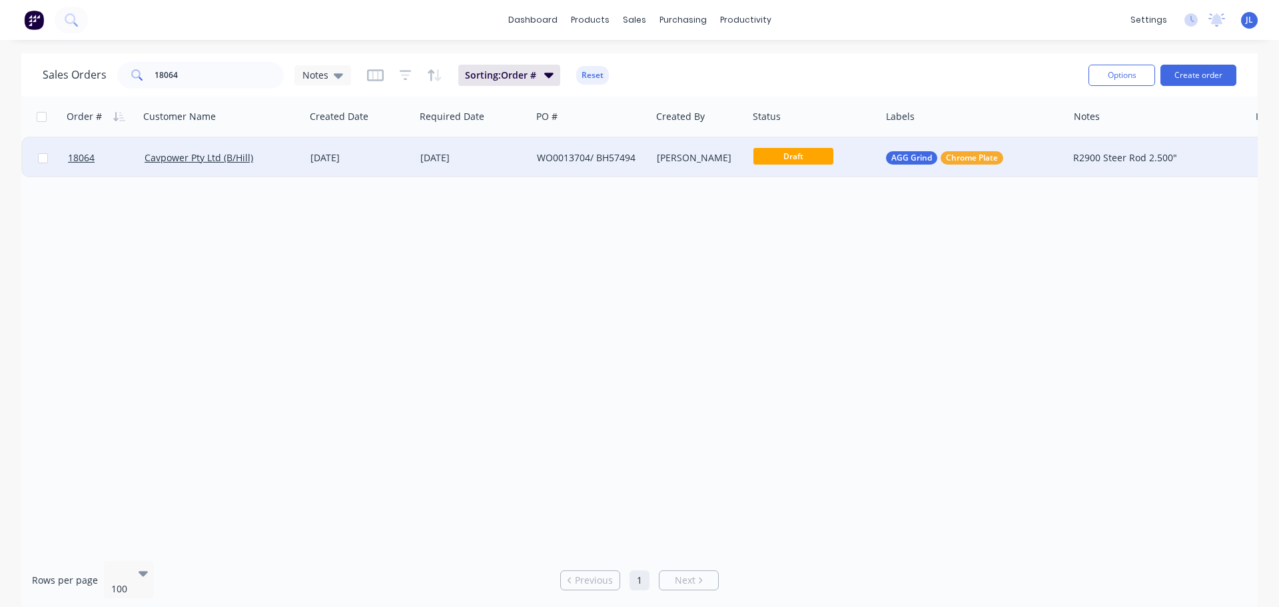
click at [644, 157] on div "WO0013704/ BH57494" at bounding box center [591, 157] width 109 height 13
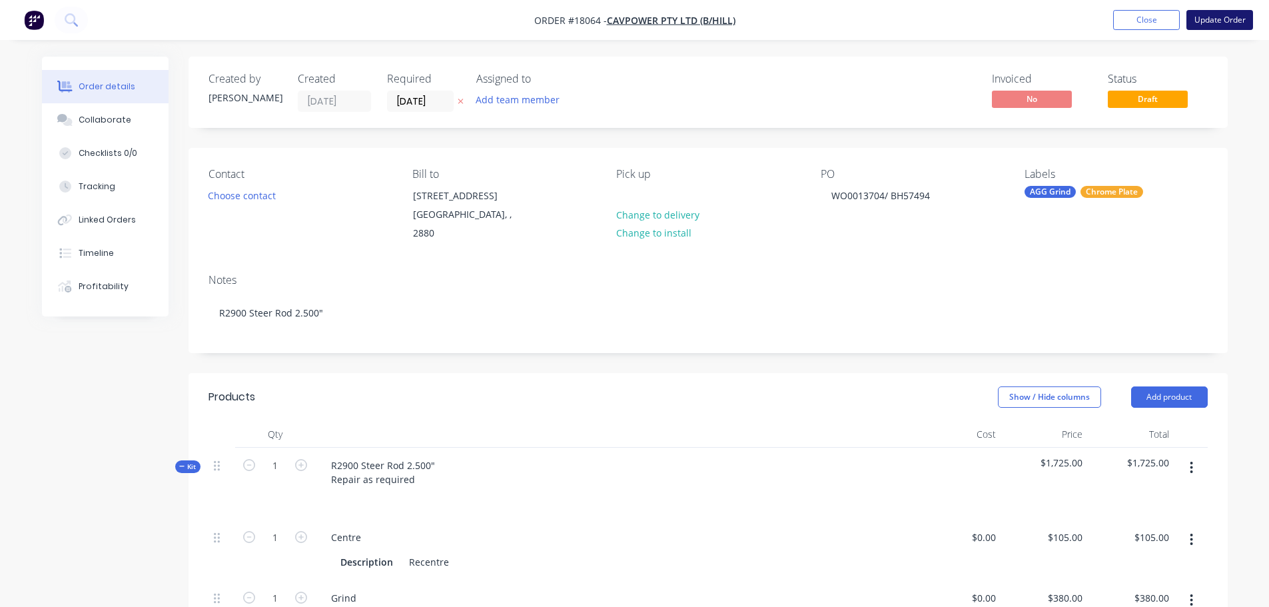
click at [1200, 19] on button "Update Order" at bounding box center [1219, 20] width 67 height 20
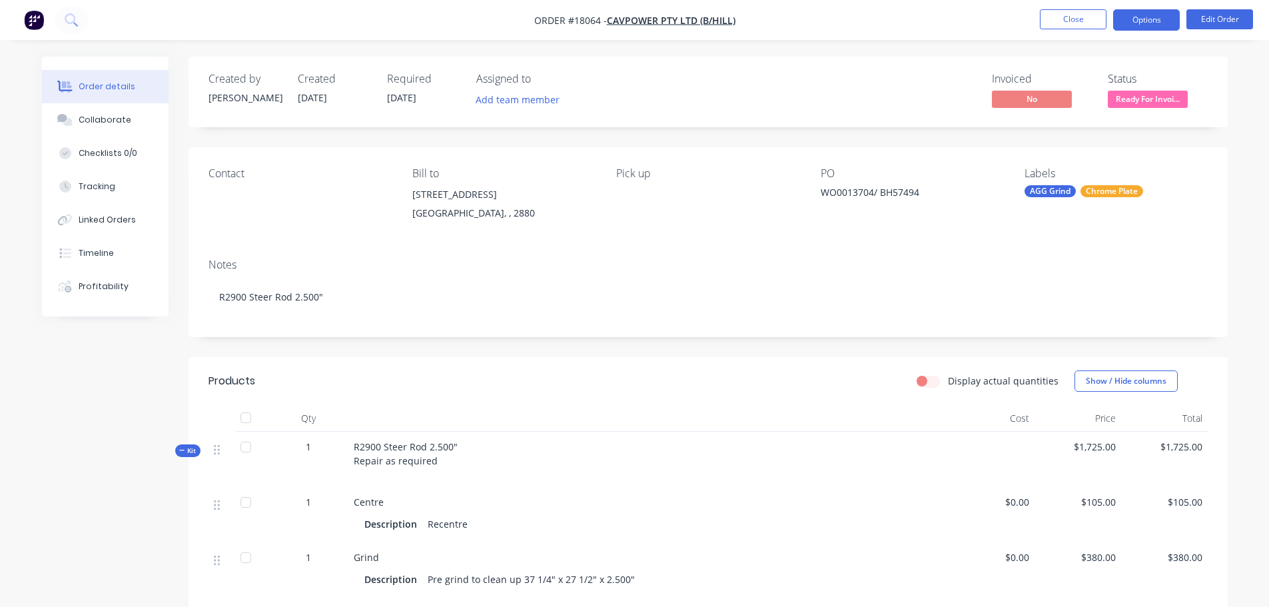
click at [1146, 27] on button "Options" at bounding box center [1146, 19] width 67 height 21
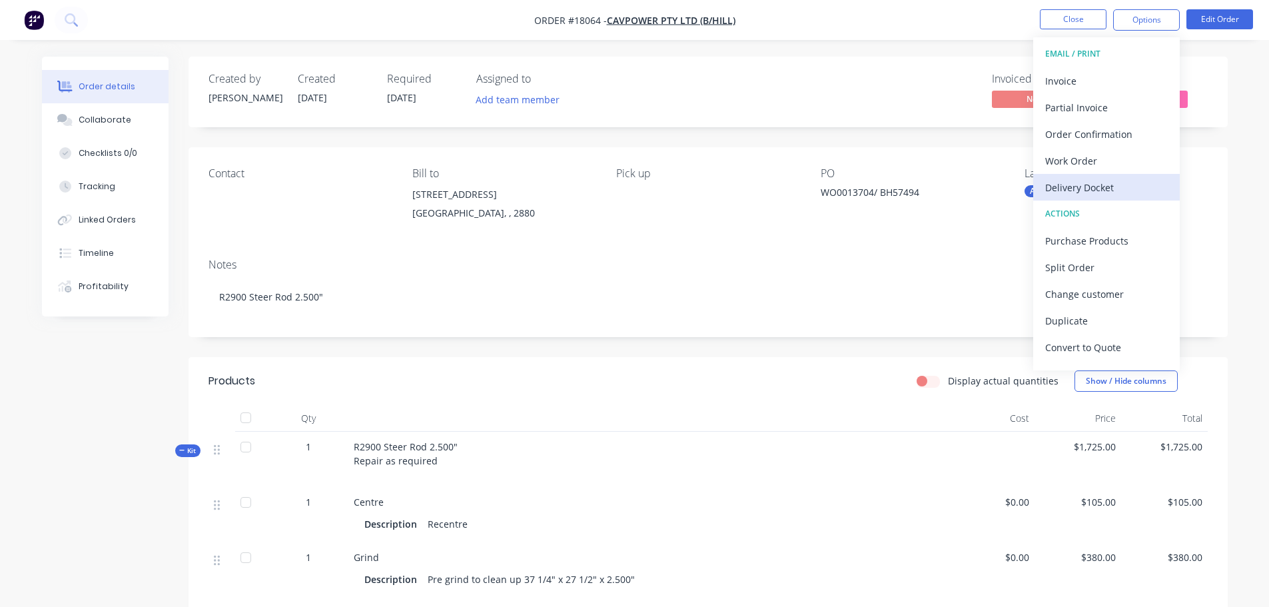
click at [1090, 184] on div "Delivery Docket" at bounding box center [1106, 187] width 123 height 19
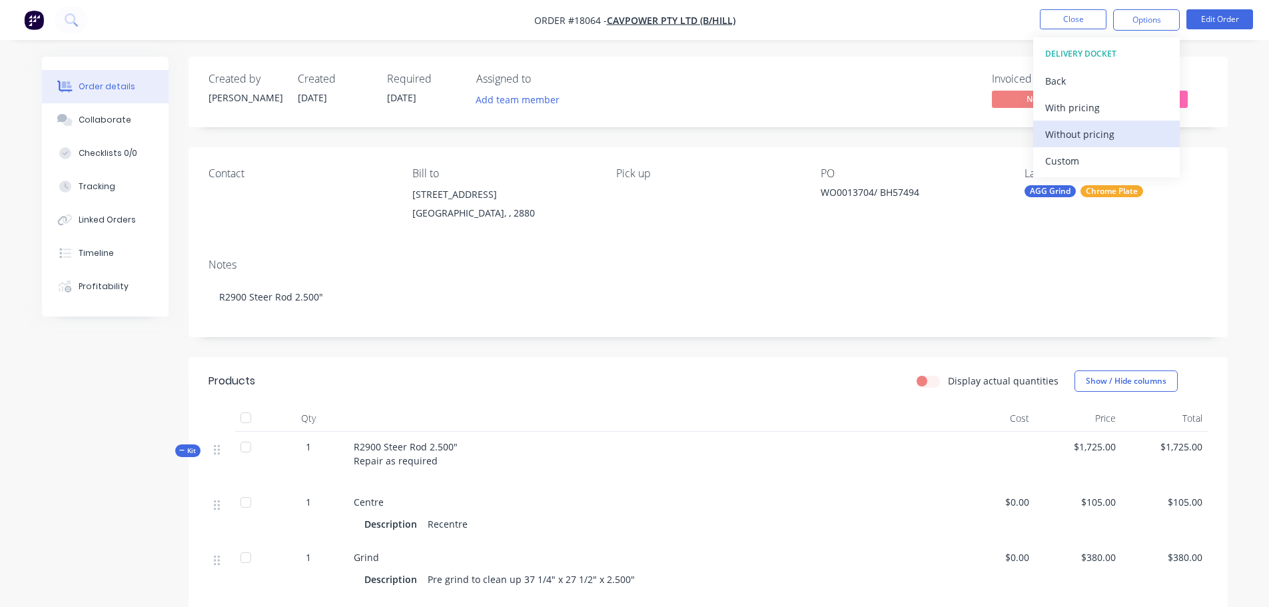
click at [1069, 135] on div "Without pricing" at bounding box center [1106, 134] width 123 height 19
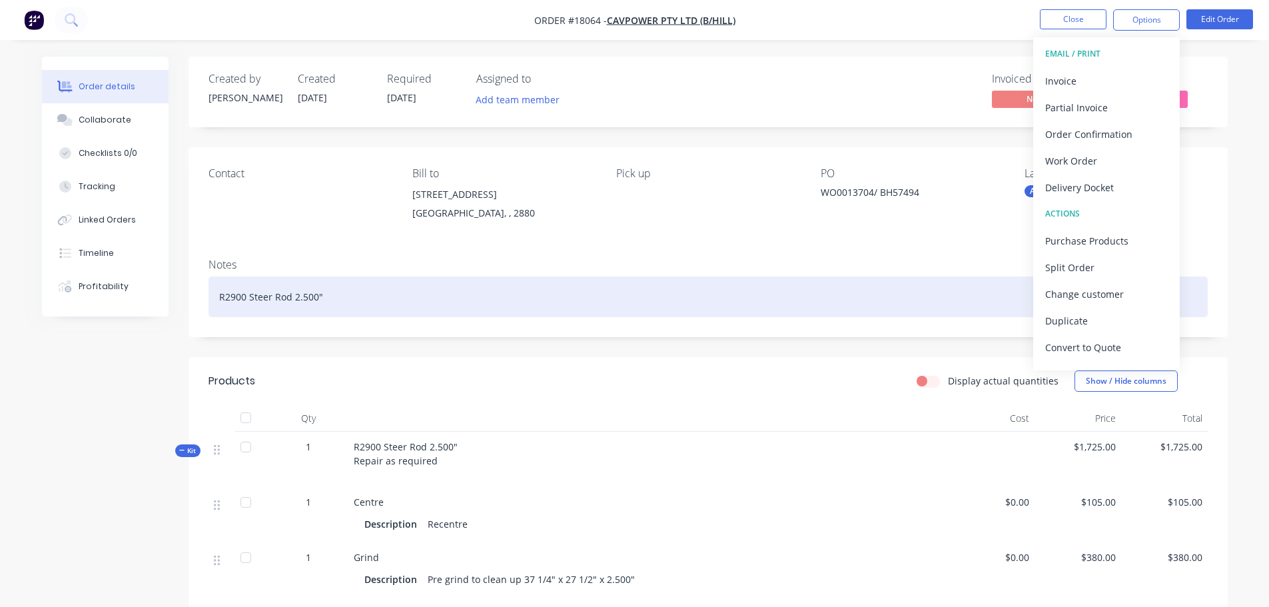
click at [732, 304] on div "R2900 Steer Rod 2.500"" at bounding box center [707, 296] width 999 height 41
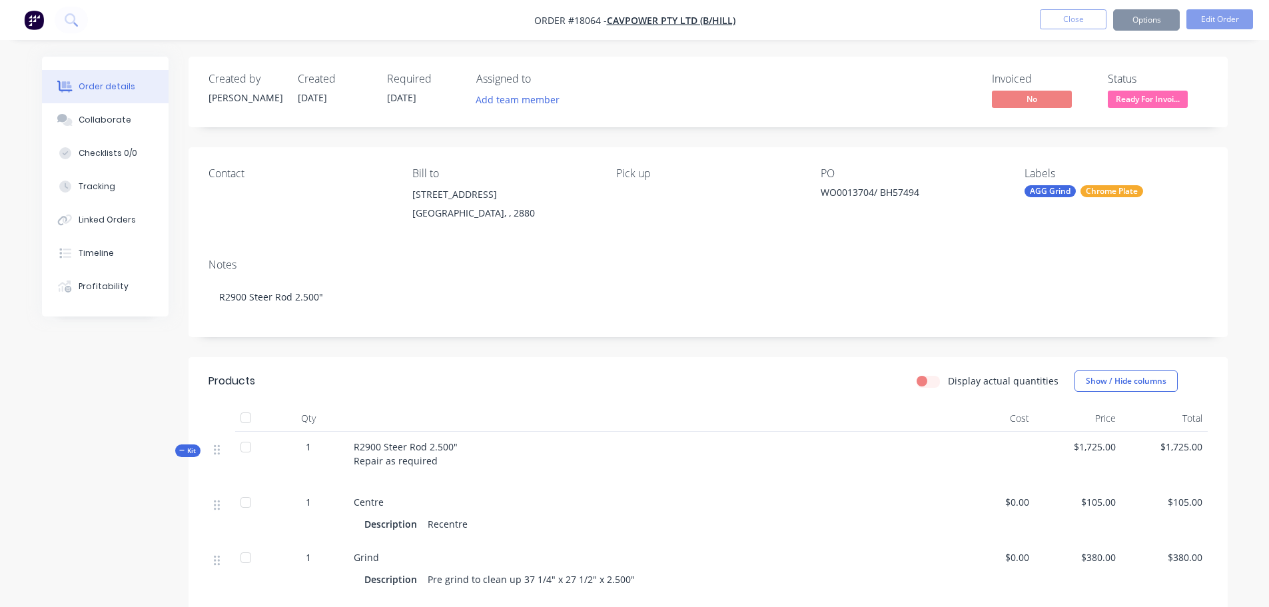
click at [561, 392] on header "Products Display actual quantities Show / Hide columns" at bounding box center [707, 381] width 1039 height 48
click at [1072, 20] on button "Close" at bounding box center [1072, 19] width 67 height 20
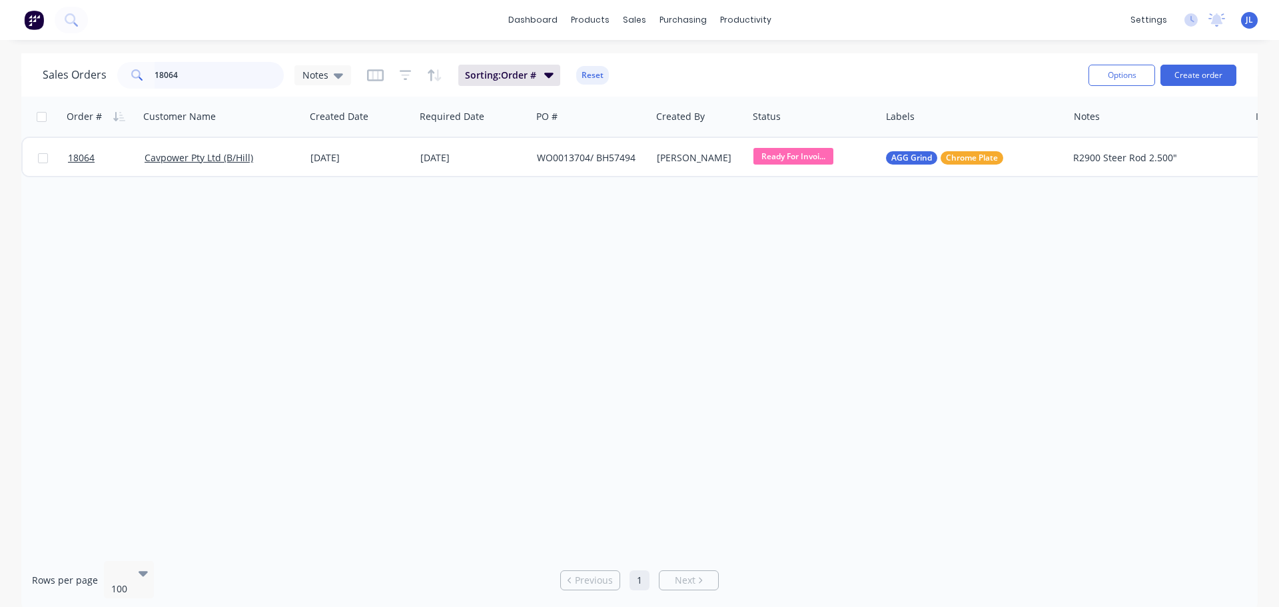
click at [220, 80] on input "18064" at bounding box center [219, 75] width 130 height 27
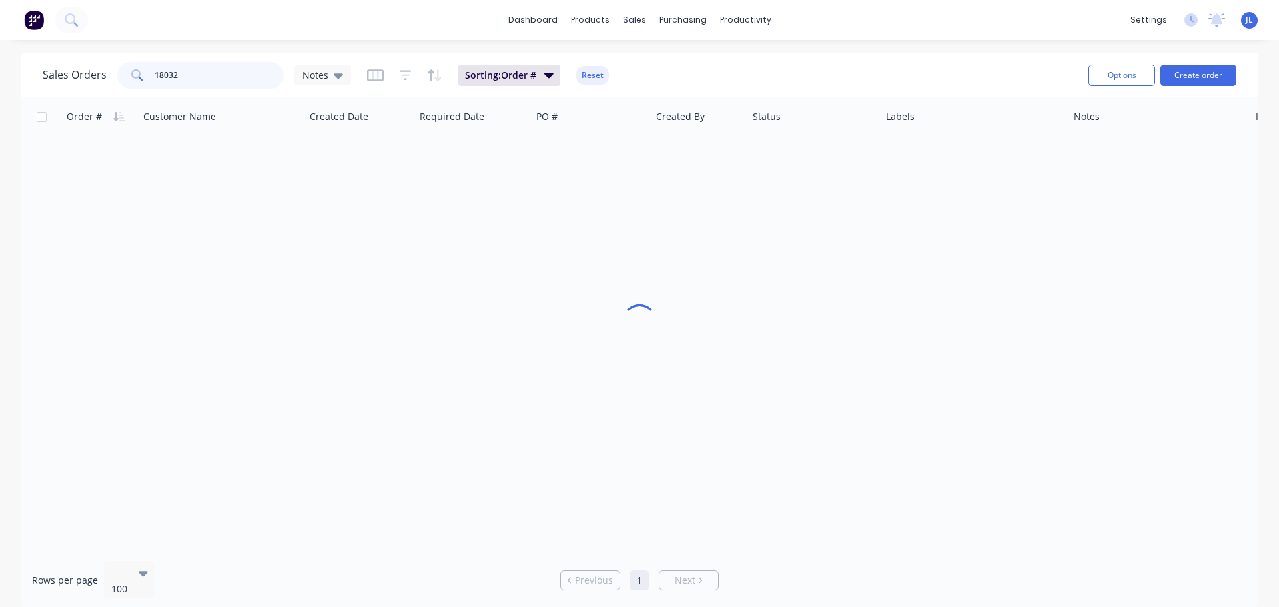
type input "18032"
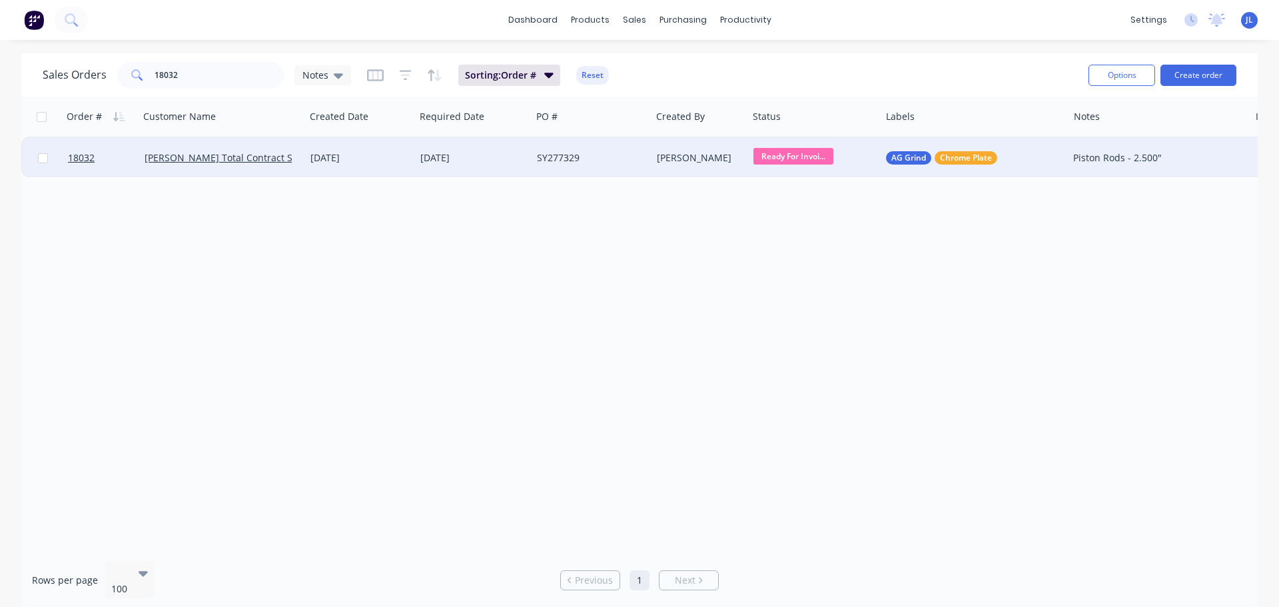
click at [545, 158] on div "SY277329" at bounding box center [588, 157] width 103 height 13
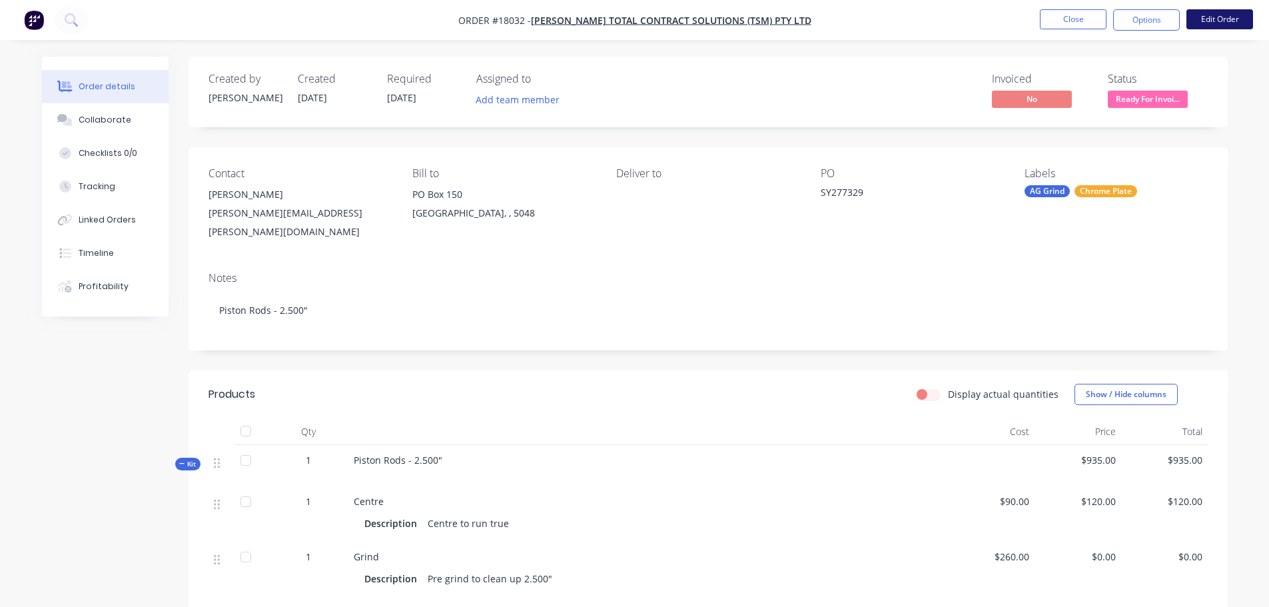
click at [1247, 11] on button "Edit Order" at bounding box center [1219, 19] width 67 height 20
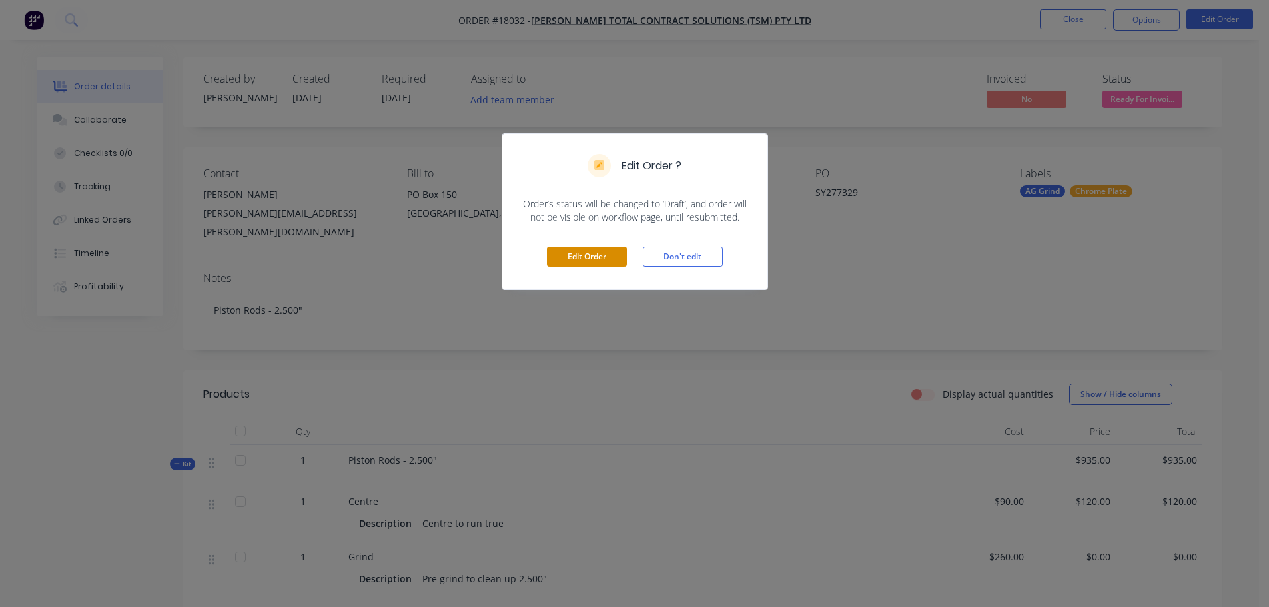
click at [603, 254] on button "Edit Order" at bounding box center [587, 256] width 80 height 20
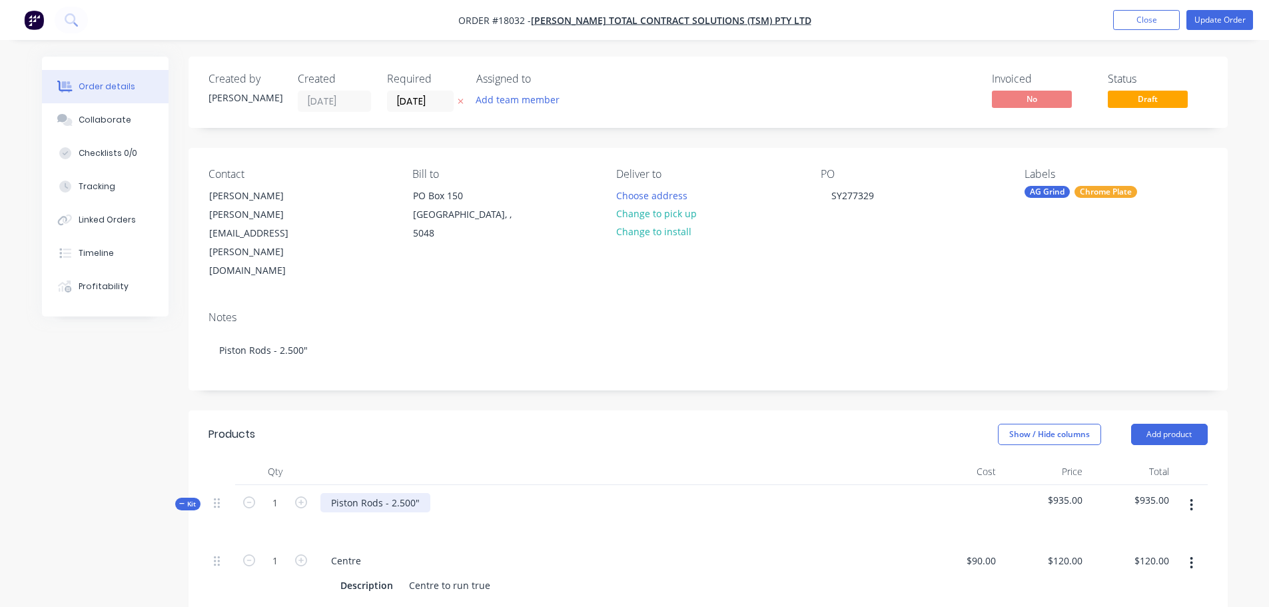
click at [419, 493] on div "Piston Rods - 2.500"" at bounding box center [375, 502] width 110 height 19
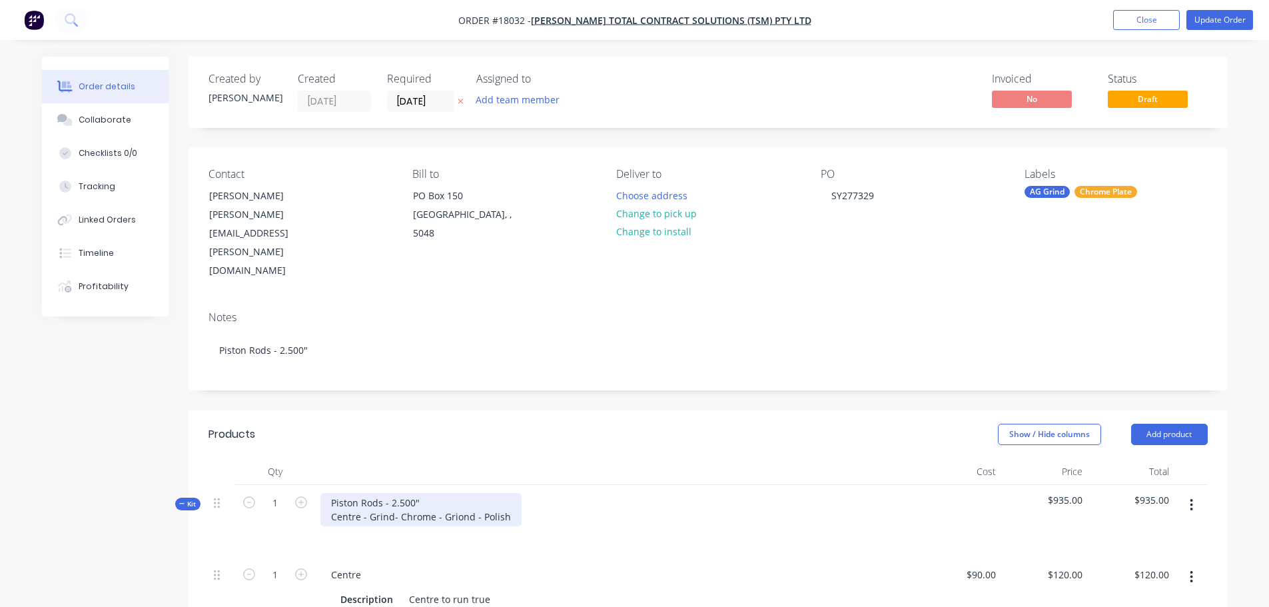
click at [457, 493] on div "Piston Rods - 2.500" Centre - Grind- Chrome - Griond - Polish" at bounding box center [420, 509] width 201 height 33
click at [624, 424] on div "Show / Hide columns Add product" at bounding box center [813, 434] width 786 height 21
click at [1209, 22] on button "Update Order" at bounding box center [1219, 20] width 67 height 20
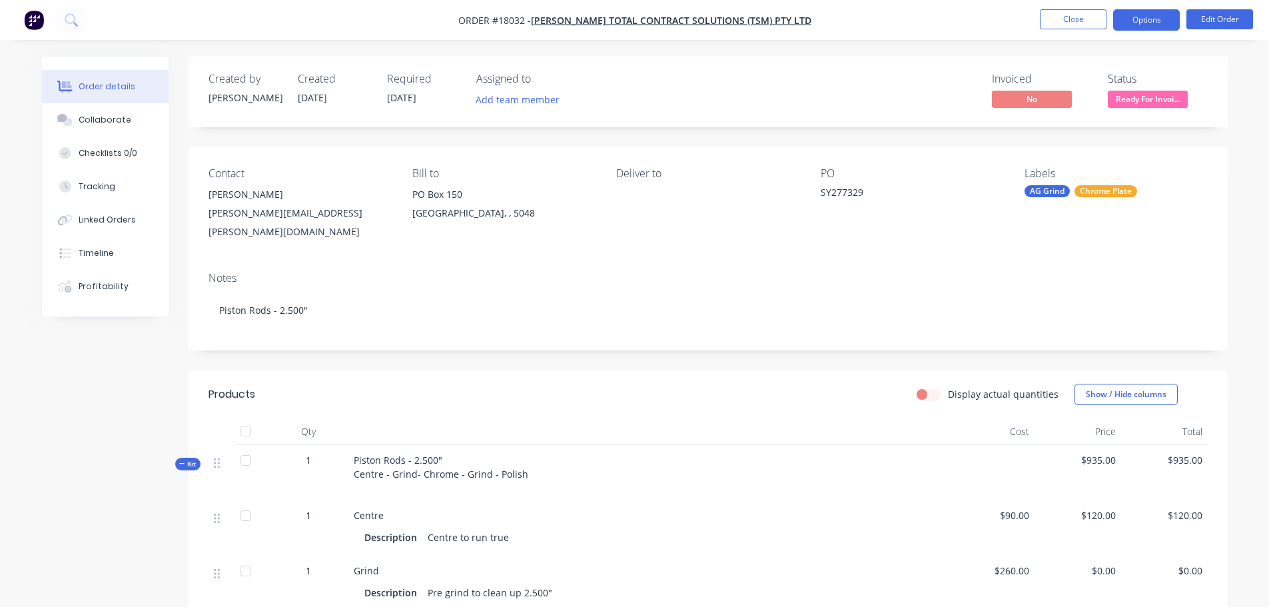
click at [1144, 26] on button "Options" at bounding box center [1146, 19] width 67 height 21
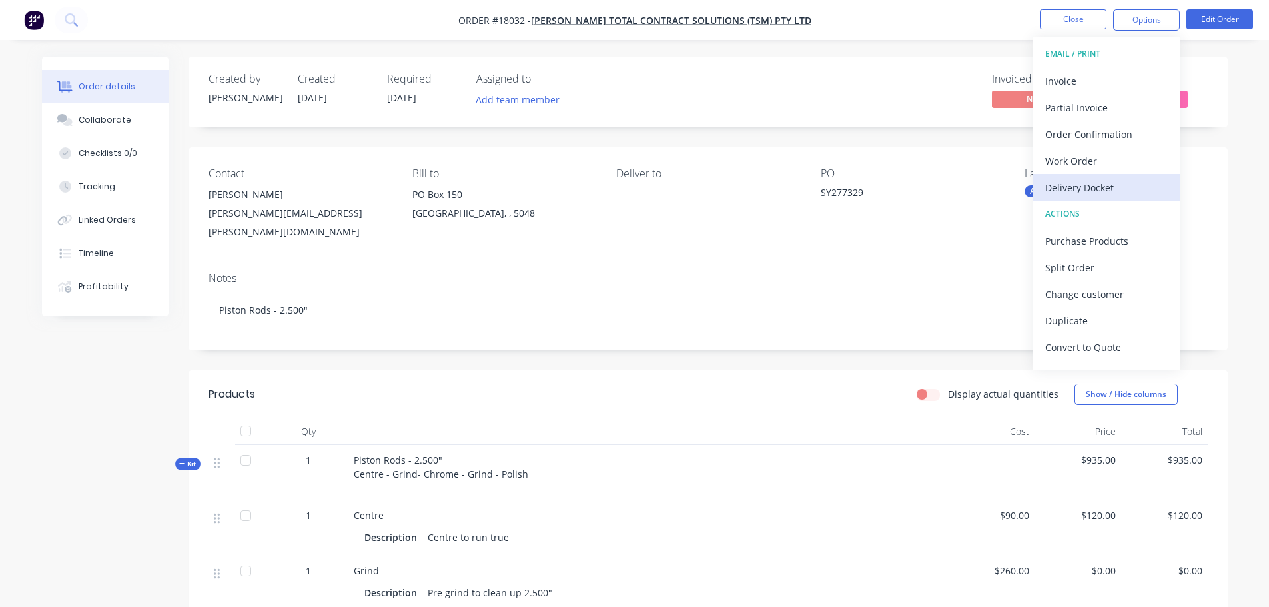
click at [1126, 183] on div "Delivery Docket" at bounding box center [1106, 187] width 123 height 19
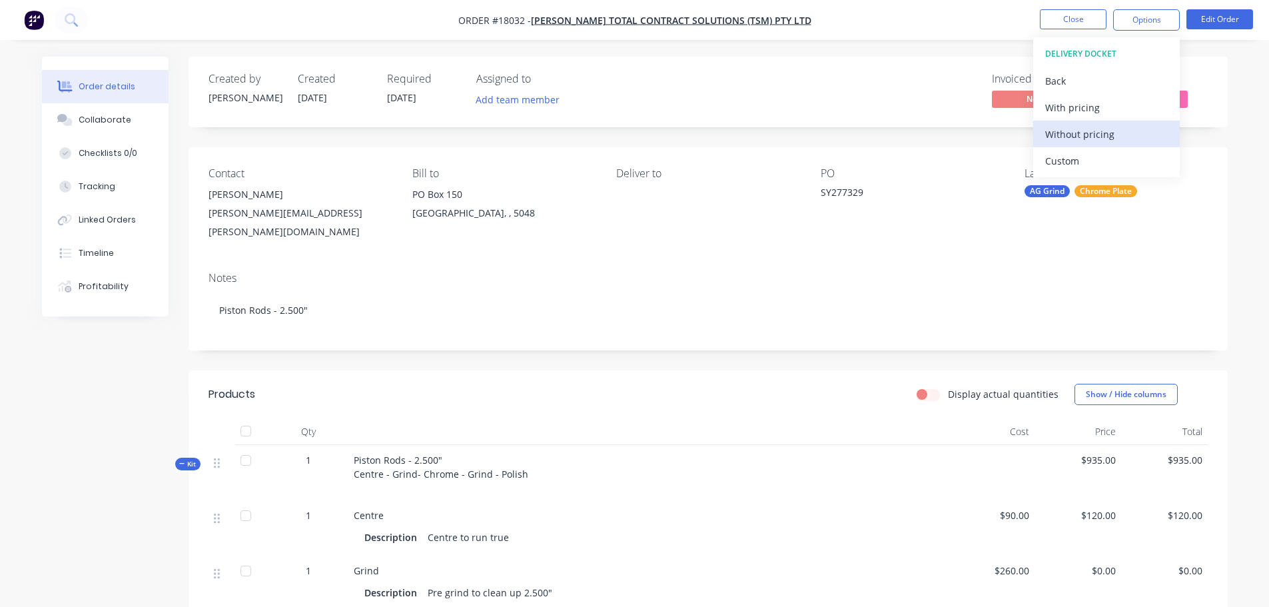
click at [1081, 137] on div "Without pricing" at bounding box center [1106, 134] width 123 height 19
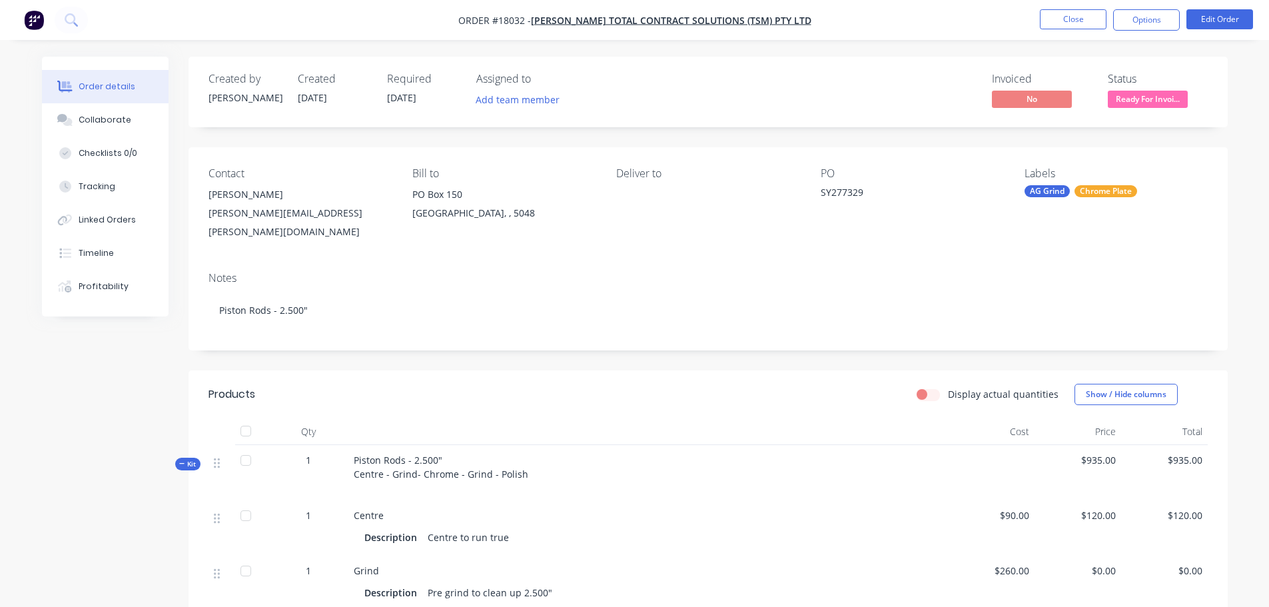
click at [842, 60] on div "Created by [PERSON_NAME] Created [DATE] Required [DATE] Assigned to Add team me…" at bounding box center [707, 92] width 1039 height 71
